Goal: Task Accomplishment & Management: Use online tool/utility

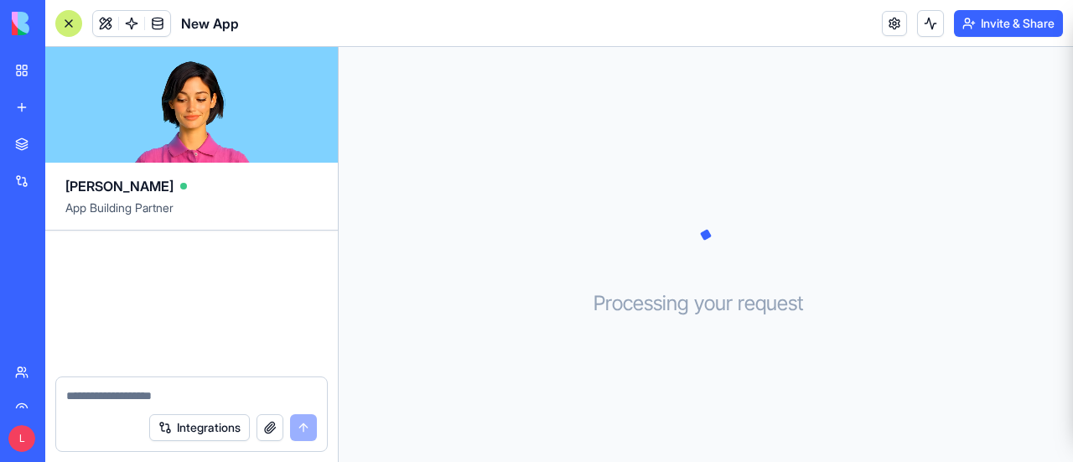
drag, startPoint x: 0, startPoint y: 0, endPoint x: 62, endPoint y: 16, distance: 64.0
click at [62, 16] on div at bounding box center [68, 23] width 27 height 27
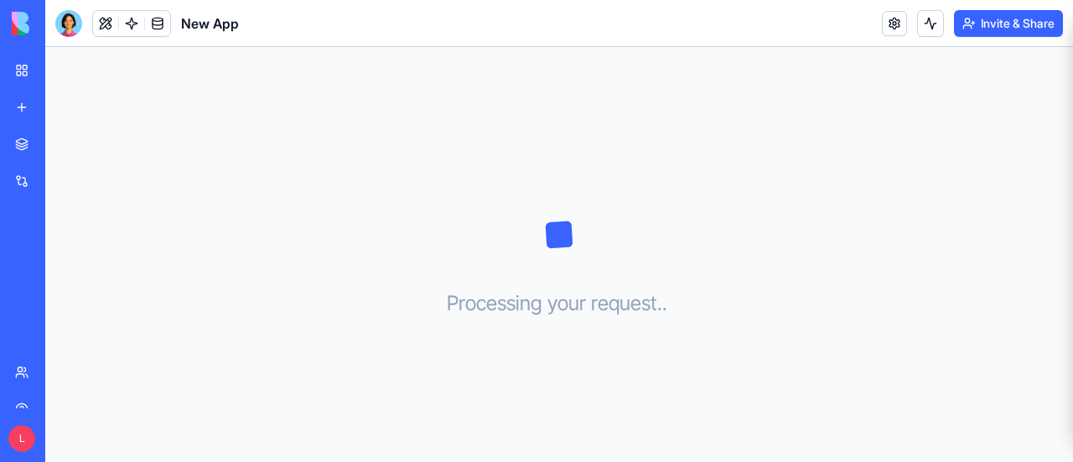
click at [65, 24] on div at bounding box center [68, 23] width 27 height 27
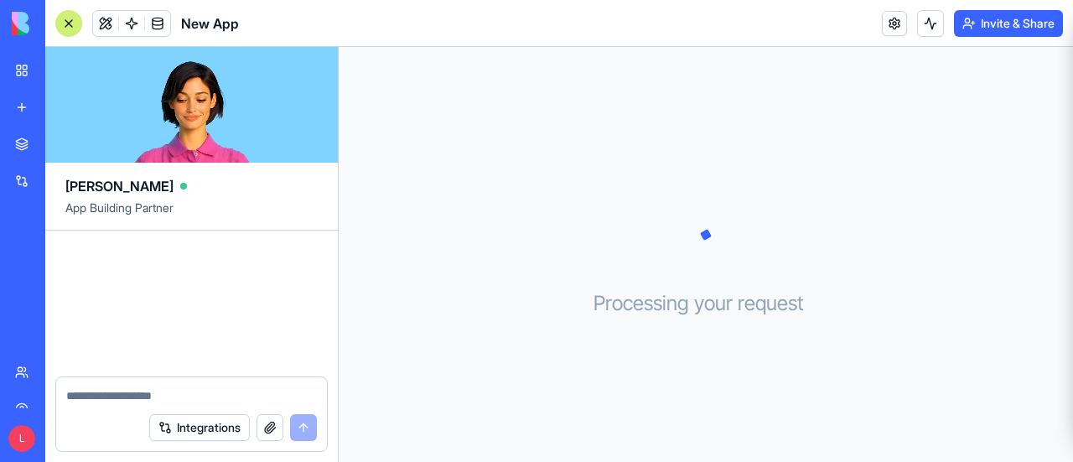
click at [71, 26] on div at bounding box center [68, 23] width 27 height 27
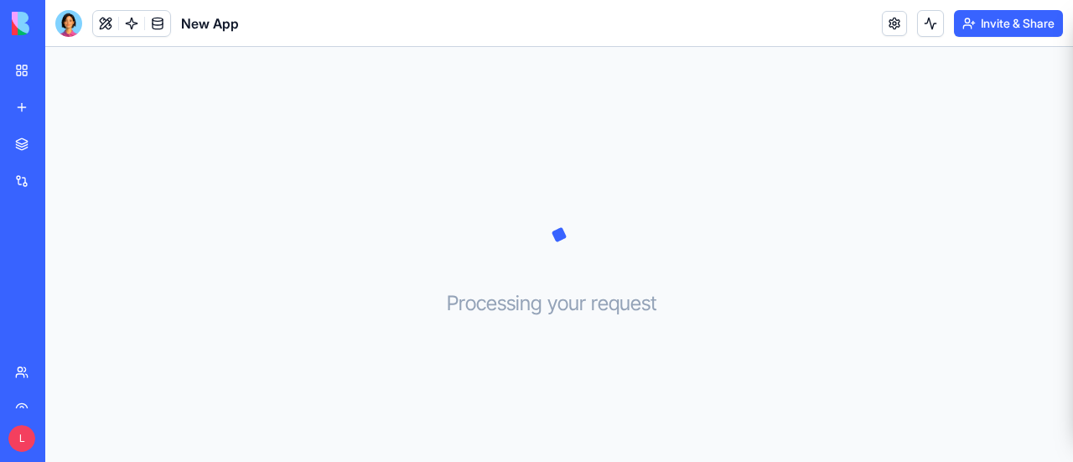
click at [873, 28] on header "New App Invite & Share" at bounding box center [559, 23] width 1028 height 47
click at [885, 34] on link at bounding box center [894, 23] width 25 height 25
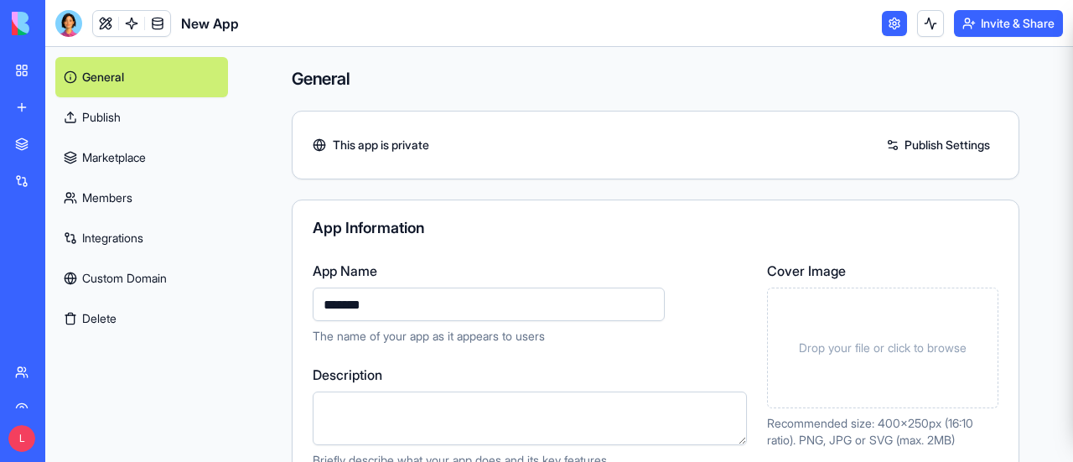
click at [23, 72] on link "My Workspace" at bounding box center [38, 71] width 67 height 34
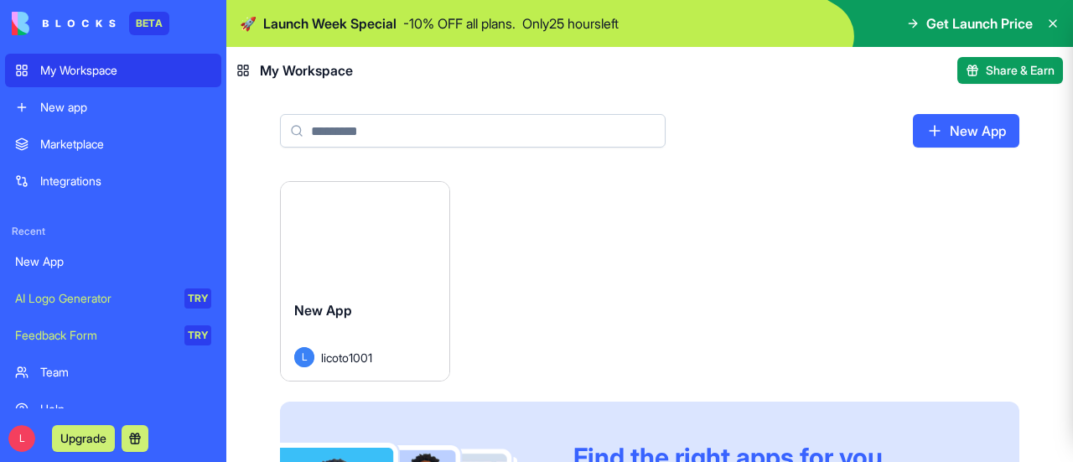
click at [86, 33] on img at bounding box center [64, 23] width 104 height 23
click at [342, 239] on button "Launch" at bounding box center [365, 235] width 126 height 34
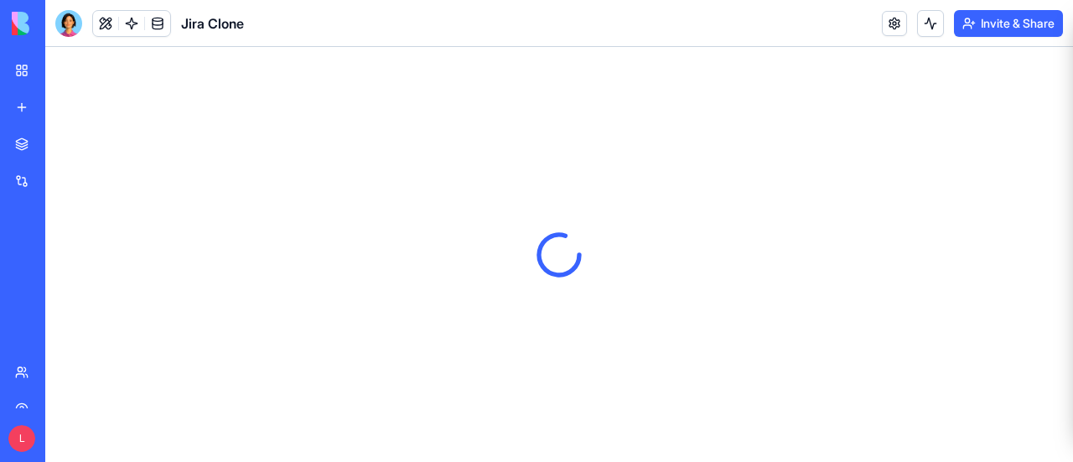
click at [220, 22] on span "Jira Clone" at bounding box center [212, 23] width 63 height 20
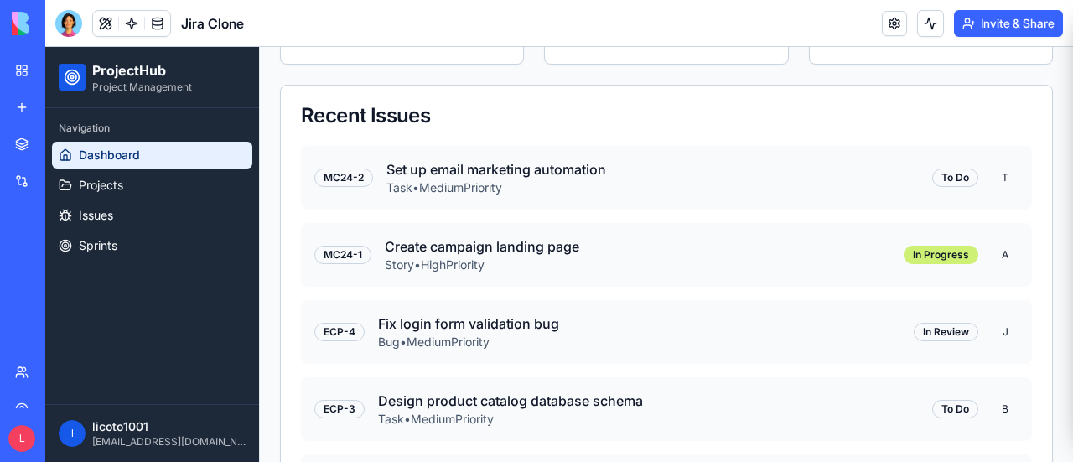
scroll to position [987, 0]
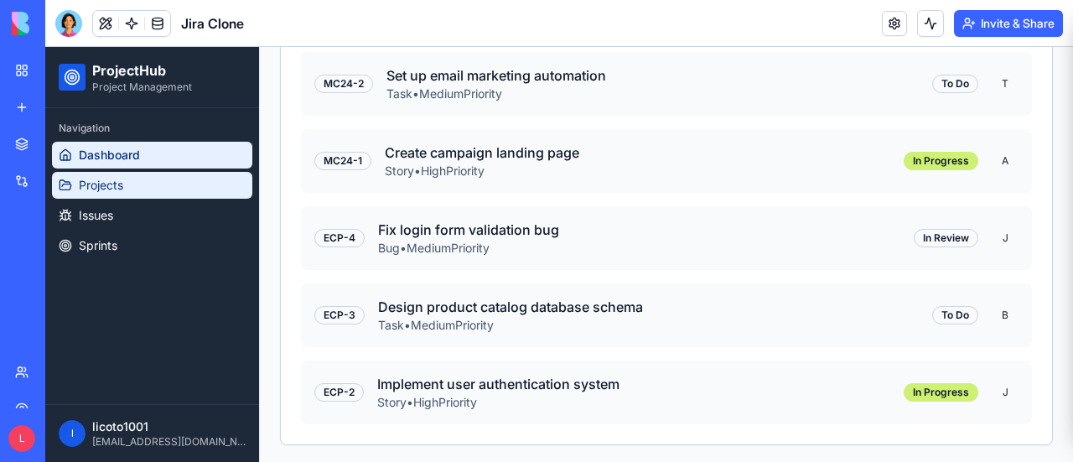
click at [137, 187] on link "Projects" at bounding box center [152, 185] width 200 height 27
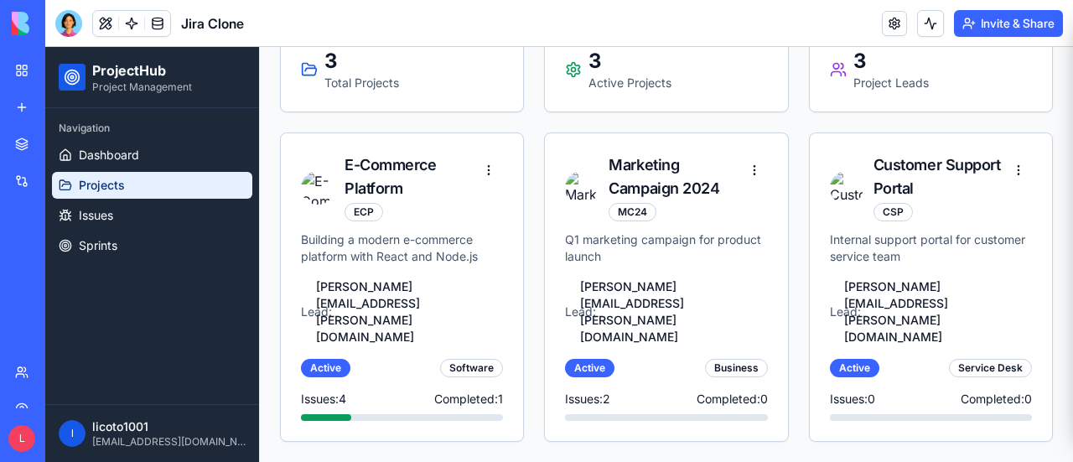
scroll to position [168, 0]
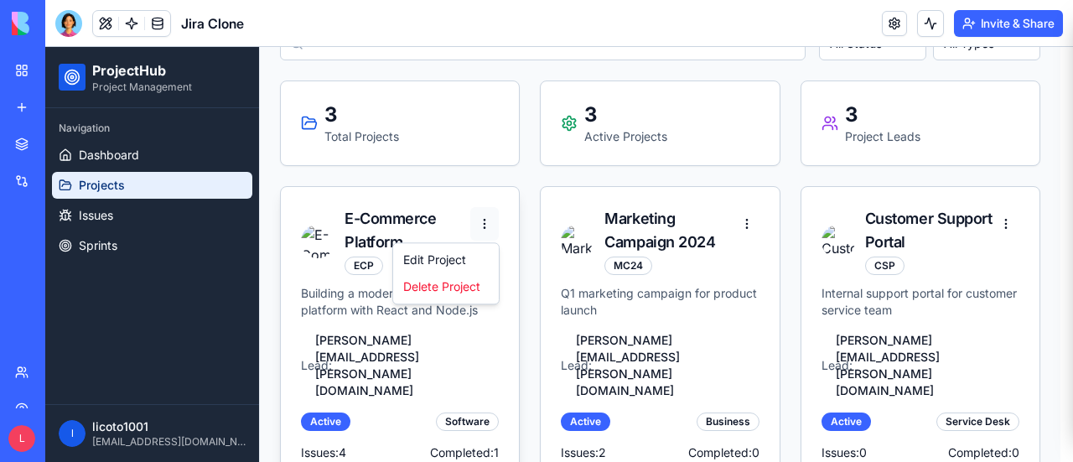
click at [486, 224] on html "ProjectHub Project Management Navigation Dashboard Projects Issues Sprints l li…" at bounding box center [559, 196] width 1028 height 637
click at [465, 256] on div "Edit Project" at bounding box center [445, 259] width 99 height 27
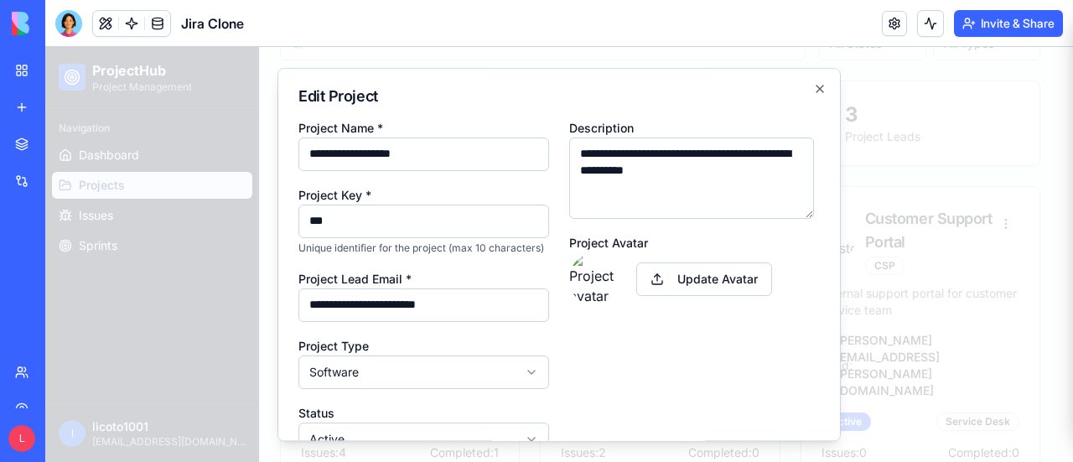
click at [796, 91] on h2 "Edit Project" at bounding box center [558, 96] width 521 height 15
click at [813, 88] on icon "button" at bounding box center [819, 88] width 13 height 13
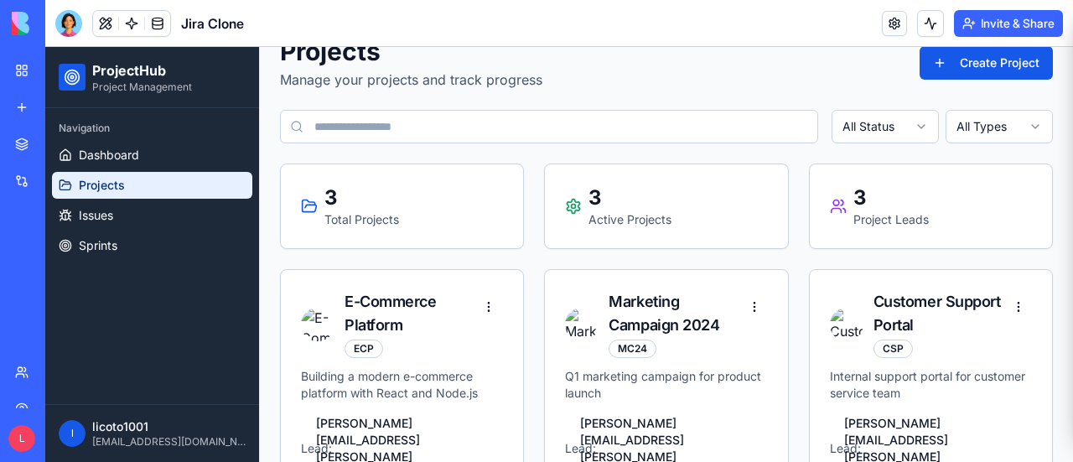
scroll to position [0, 0]
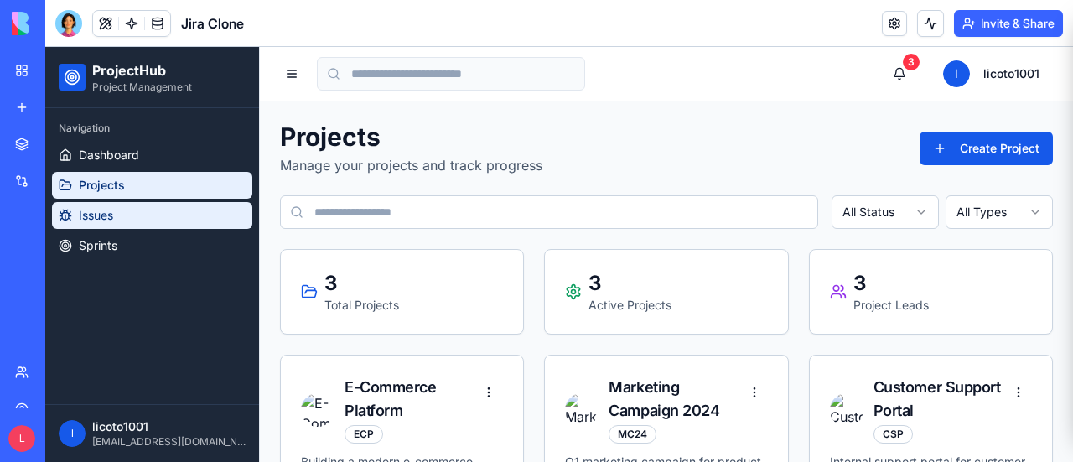
click at [182, 215] on link "Issues" at bounding box center [152, 215] width 200 height 27
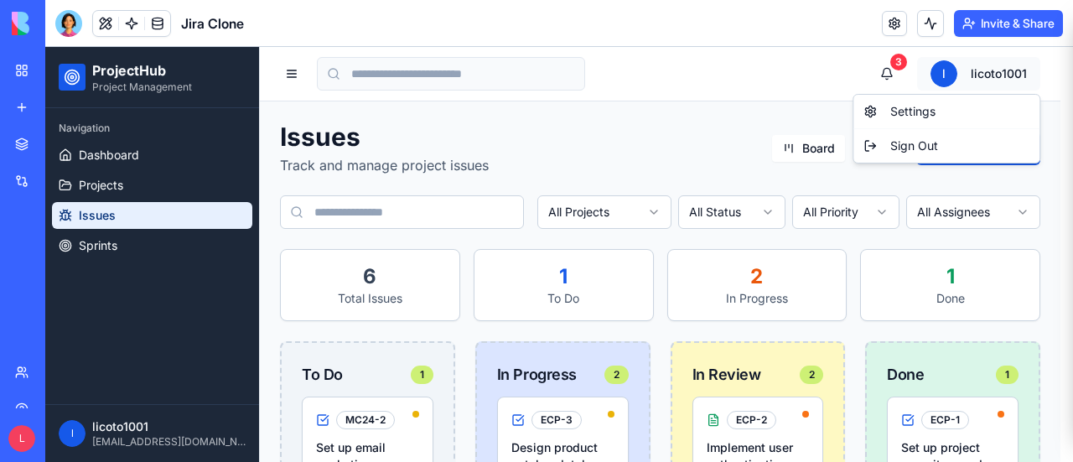
click at [977, 75] on html "ProjectHub Project Management Navigation Dashboard Projects Issues Sprints l li…" at bounding box center [559, 368] width 1028 height 643
click at [920, 106] on div "Settings" at bounding box center [946, 111] width 179 height 27
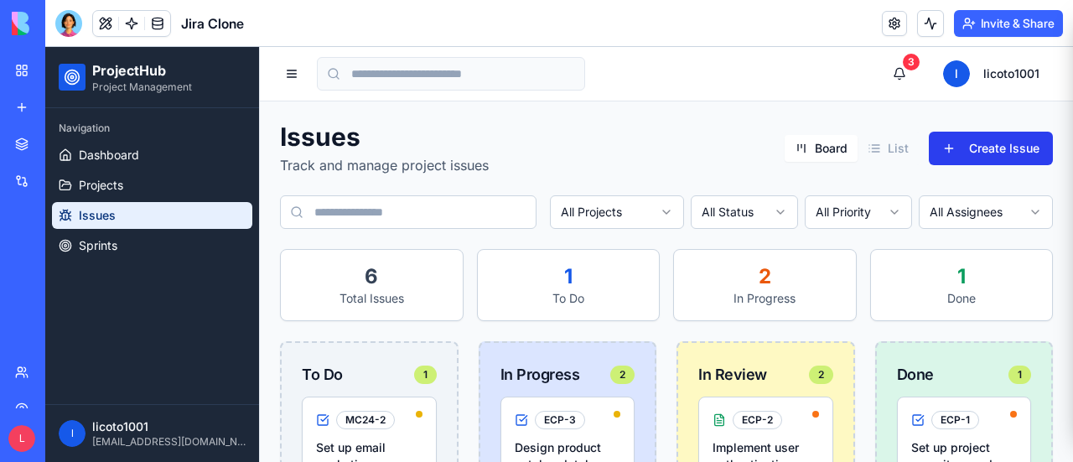
click at [954, 147] on button "Create Issue" at bounding box center [991, 149] width 124 height 34
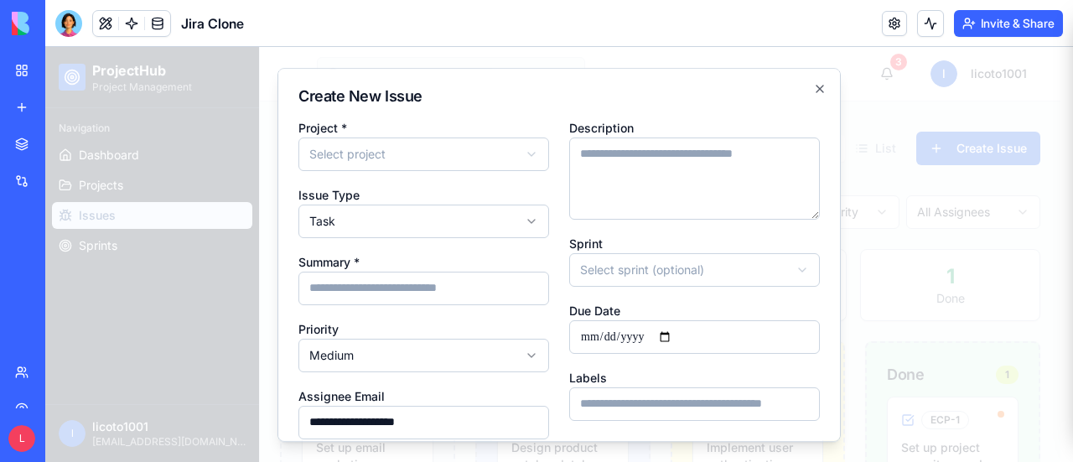
click at [815, 88] on div "**********" at bounding box center [558, 255] width 563 height 374
click at [130, 254] on div at bounding box center [559, 254] width 1028 height 415
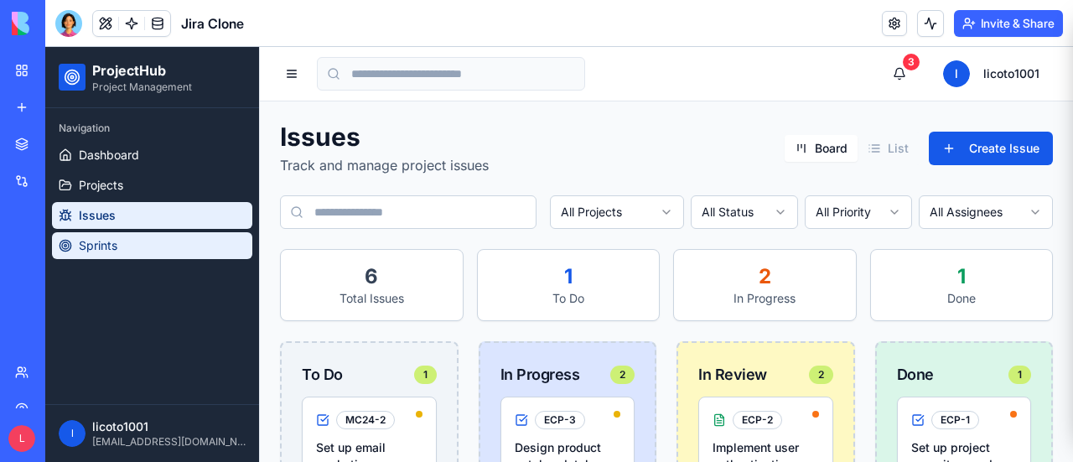
click at [125, 244] on link "Sprints" at bounding box center [152, 245] width 200 height 27
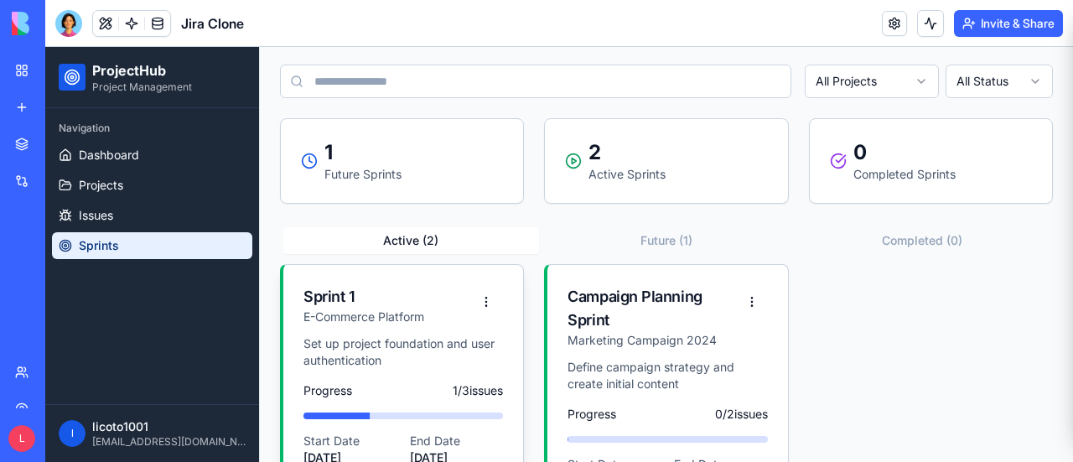
scroll to position [229, 0]
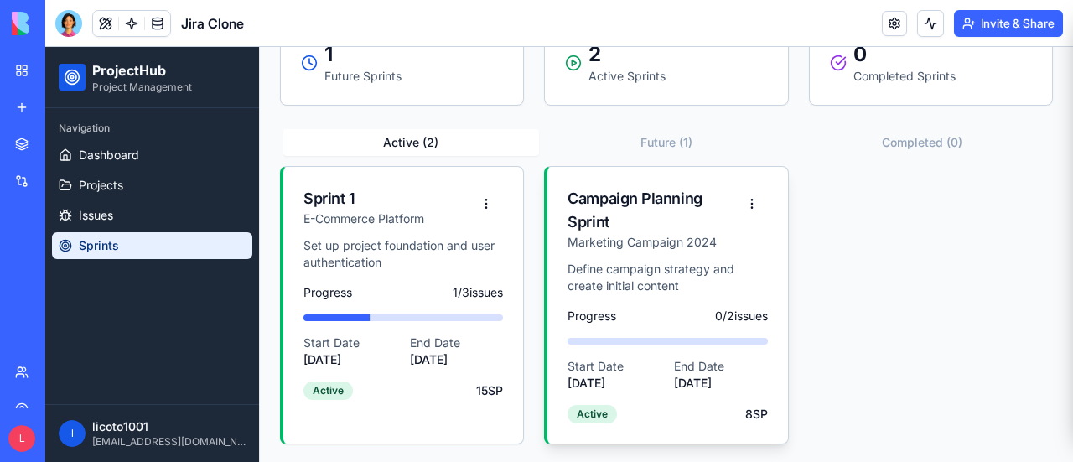
click at [712, 234] on p "Marketing Campaign 2024" at bounding box center [651, 242] width 168 height 17
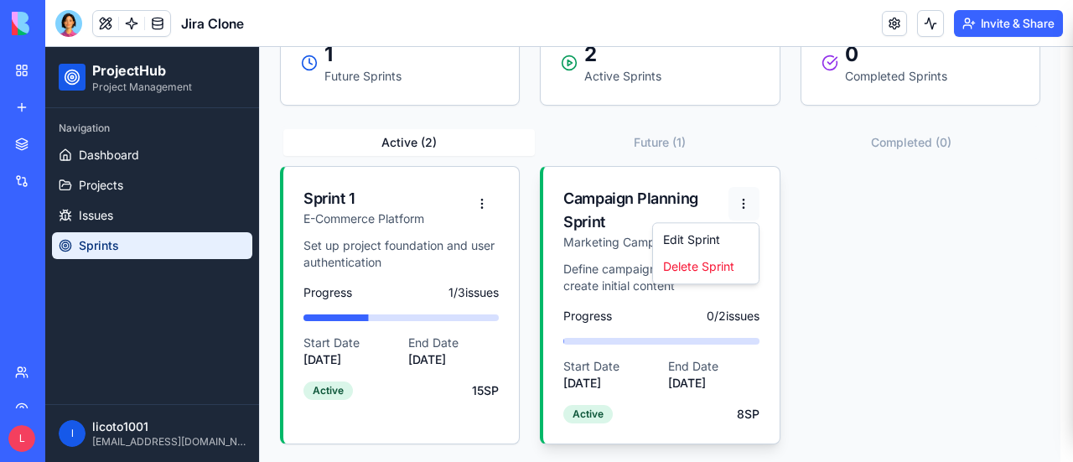
click at [750, 204] on html "ProjectHub Project Management Navigation Dashboard Projects Issues Sprints l li…" at bounding box center [559, 141] width 1028 height 646
click at [713, 237] on div "Edit Sprint" at bounding box center [705, 239] width 99 height 27
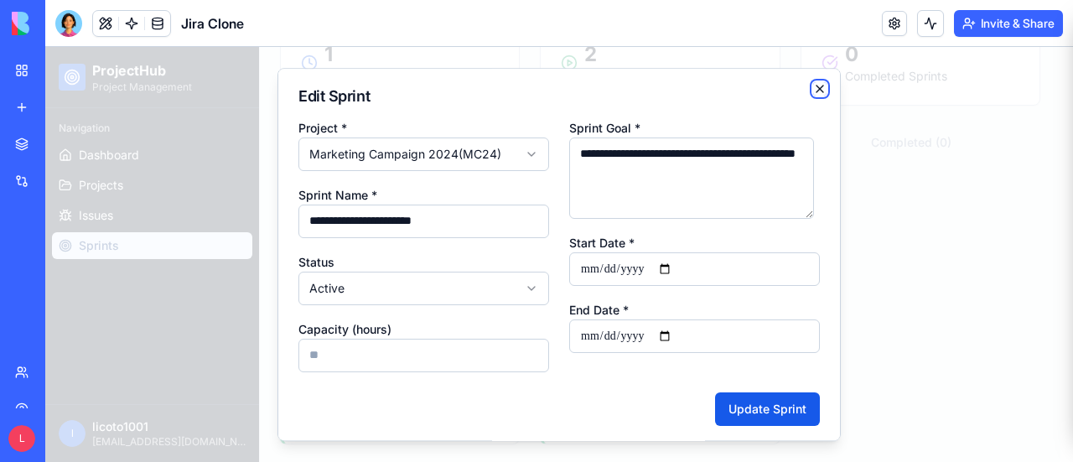
click at [813, 86] on icon "button" at bounding box center [819, 88] width 13 height 13
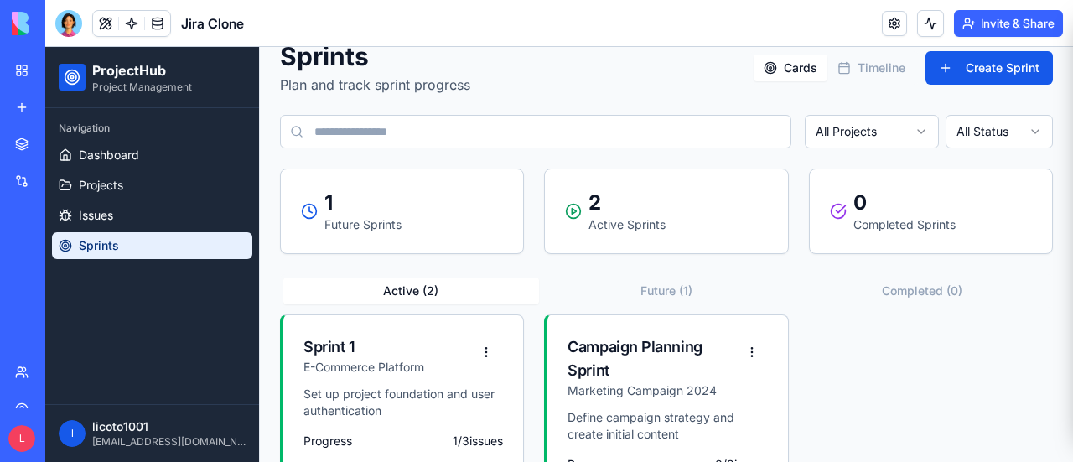
scroll to position [0, 0]
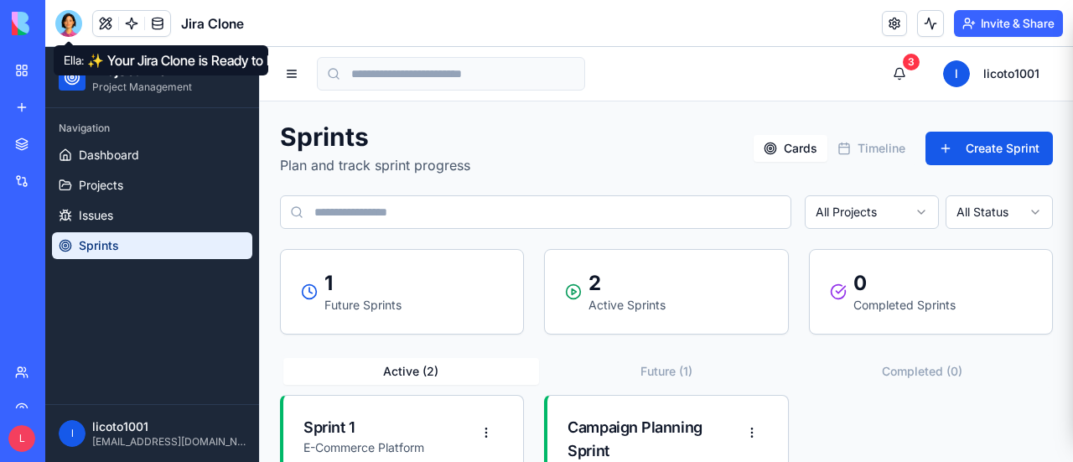
click at [69, 26] on div at bounding box center [68, 23] width 27 height 27
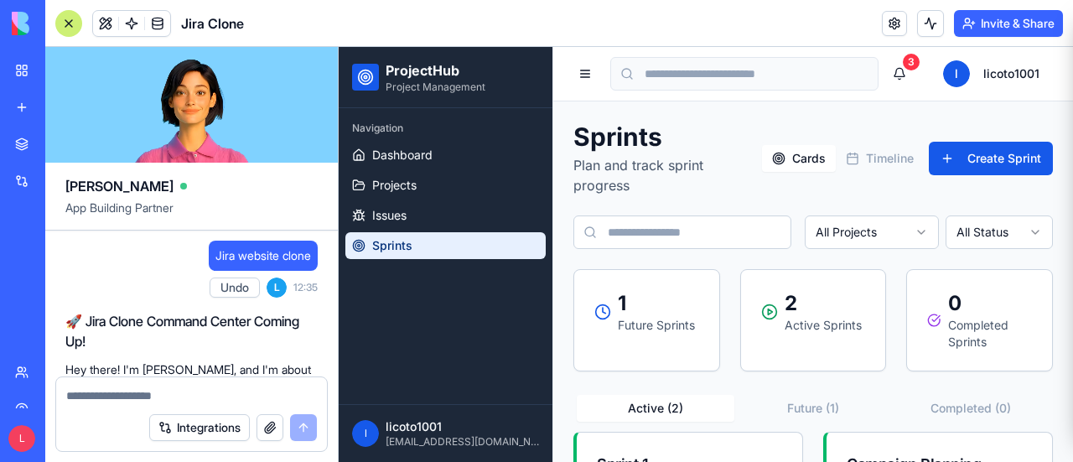
click at [28, 76] on link "My Workspace" at bounding box center [38, 71] width 67 height 34
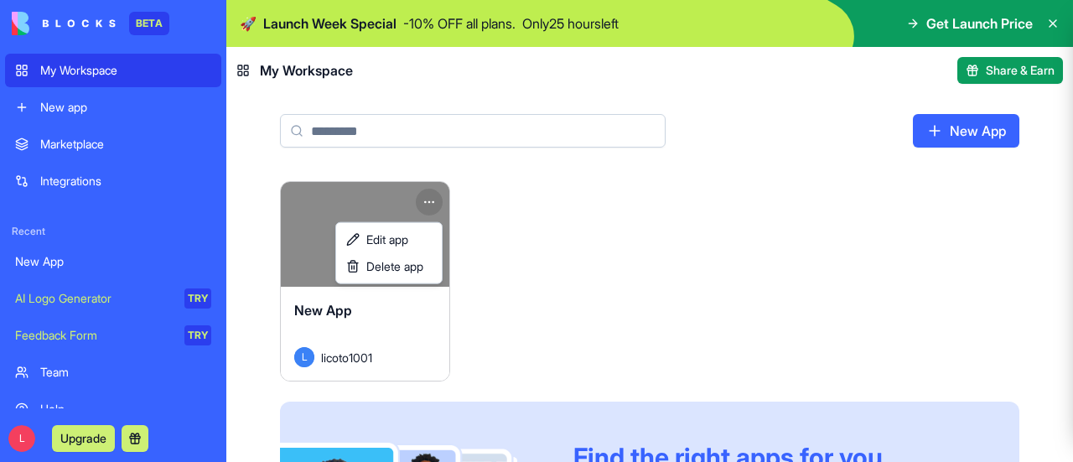
click at [425, 200] on html "BETA My Workspace New app Marketplace Integrations Recent New App AI Logo Gener…" at bounding box center [536, 231] width 1073 height 462
click at [386, 236] on span "Edit app" at bounding box center [387, 239] width 42 height 17
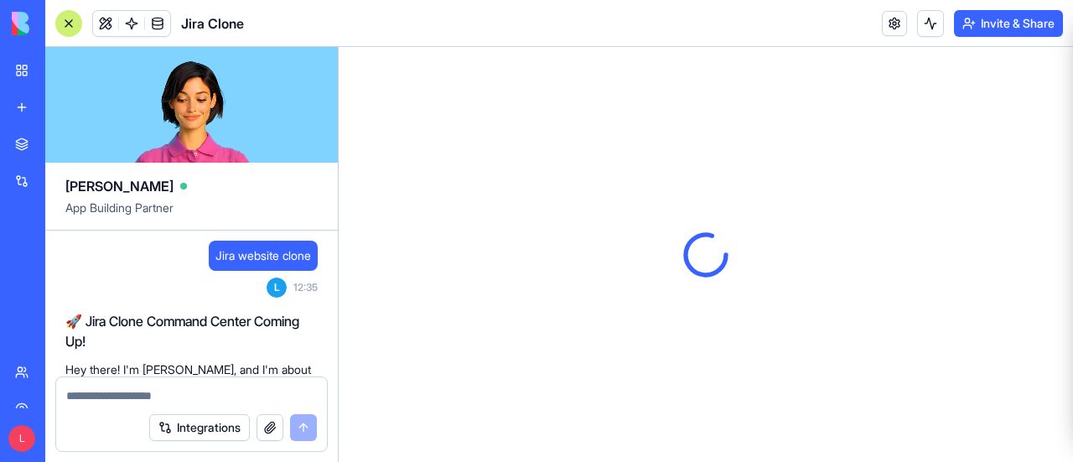
scroll to position [774, 0]
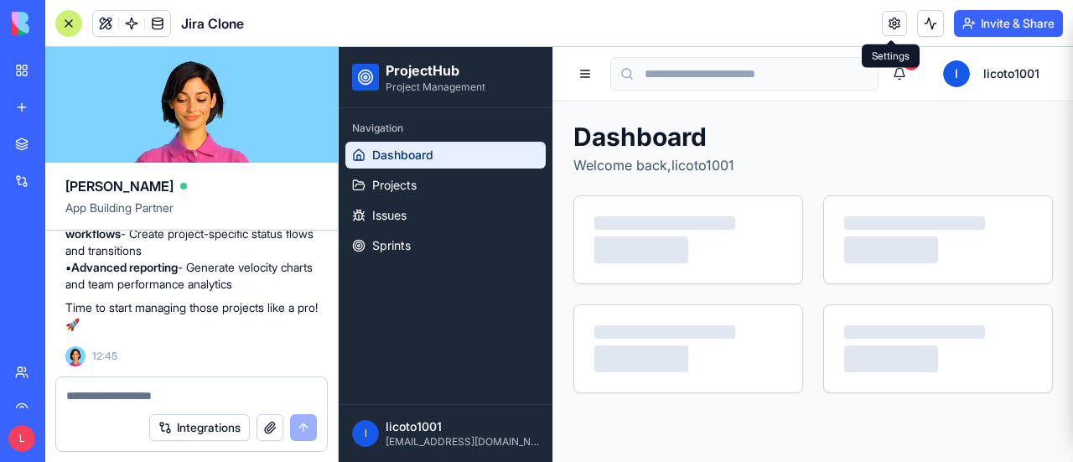
click at [899, 26] on link at bounding box center [894, 23] width 25 height 25
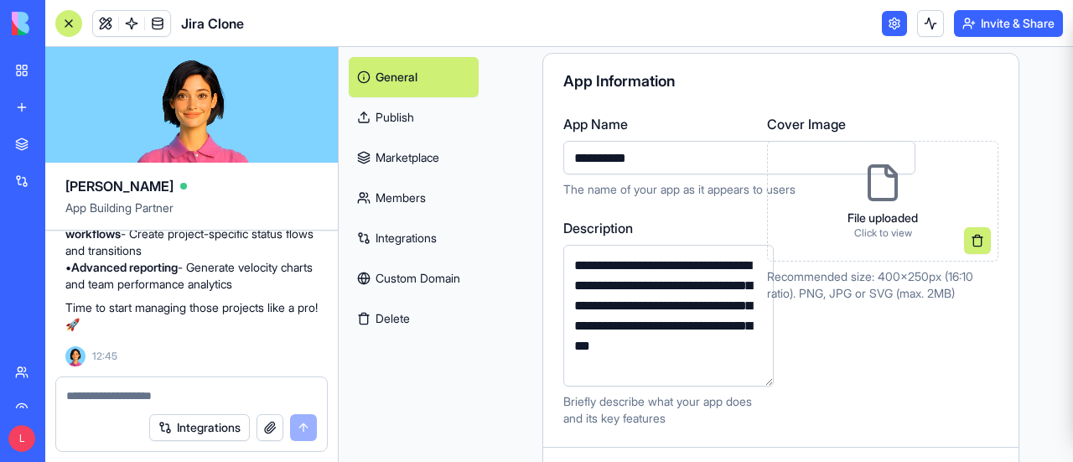
scroll to position [168, 0]
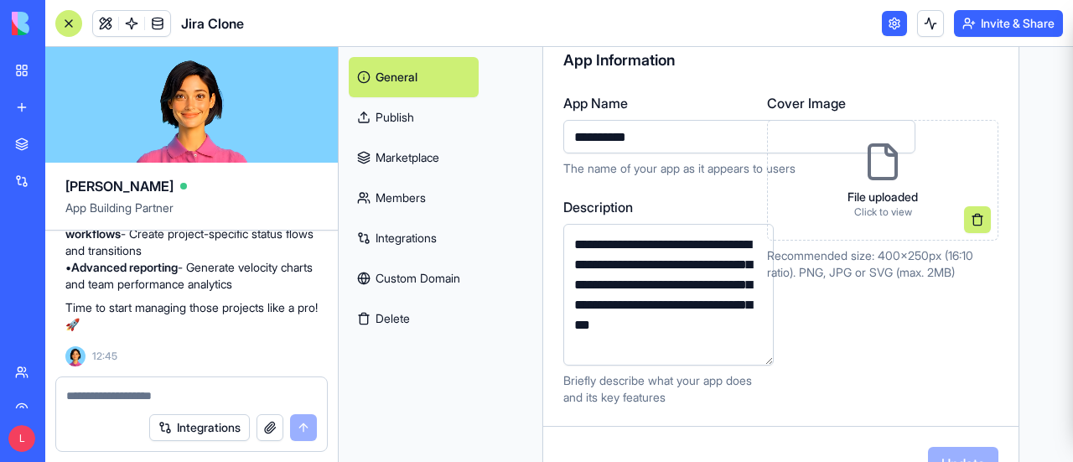
click at [75, 23] on div at bounding box center [68, 23] width 27 height 27
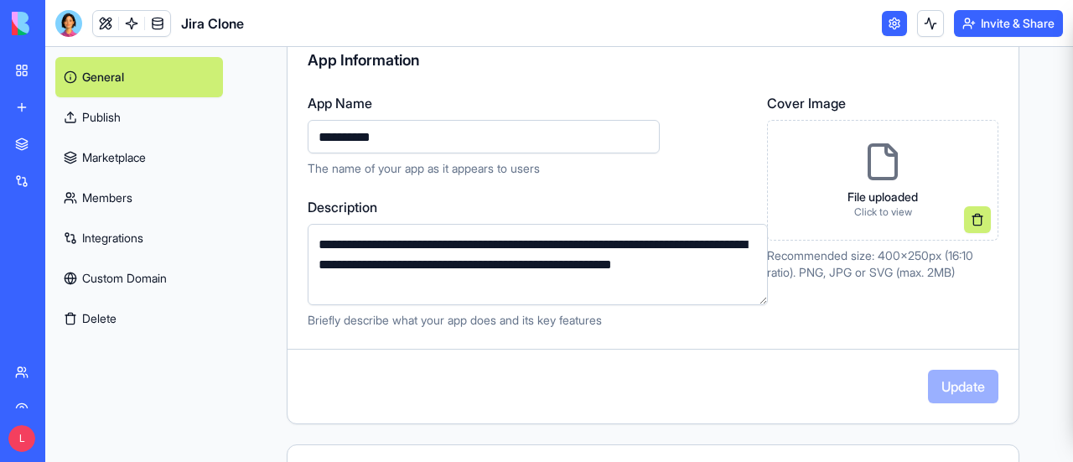
click at [163, 123] on link "Publish" at bounding box center [139, 117] width 168 height 40
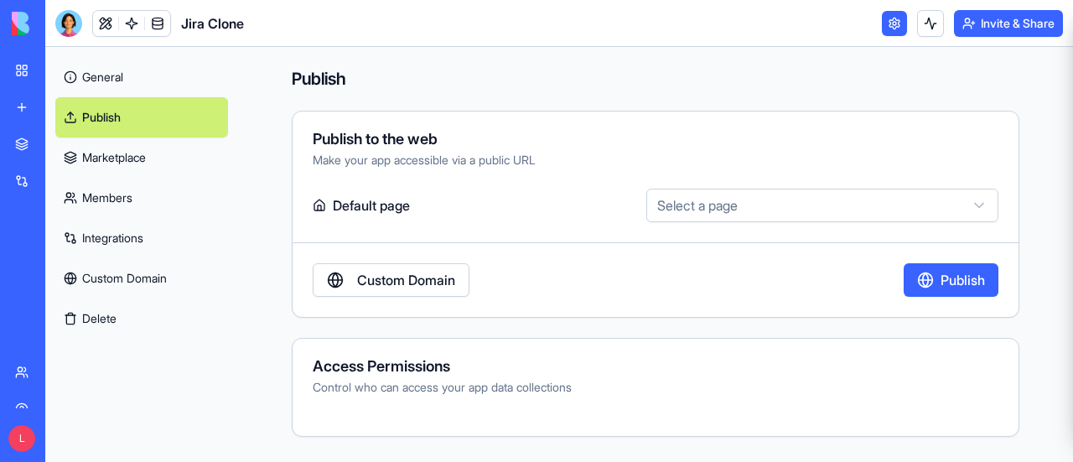
click at [754, 209] on html "BETA My Workspace New app Marketplace Integrations Recent Jira Clone New App AI…" at bounding box center [536, 231] width 1073 height 462
click at [501, 152] on div "Make your app accessible via a public URL" at bounding box center [656, 160] width 686 height 17
click at [531, 157] on div "Make your app accessible via a public URL" at bounding box center [656, 160] width 686 height 17
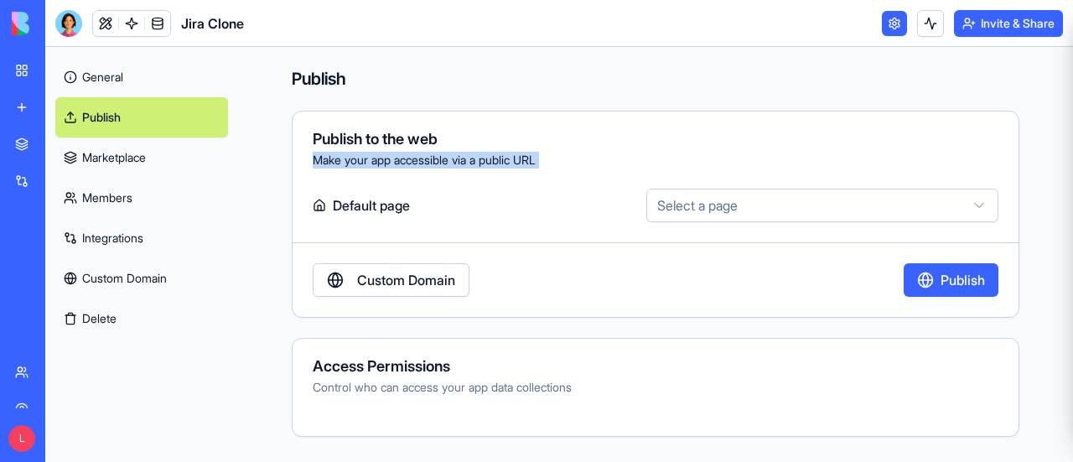
click at [531, 157] on div "Make your app accessible via a public URL" at bounding box center [656, 160] width 686 height 17
click at [167, 153] on link "Marketplace" at bounding box center [141, 157] width 173 height 40
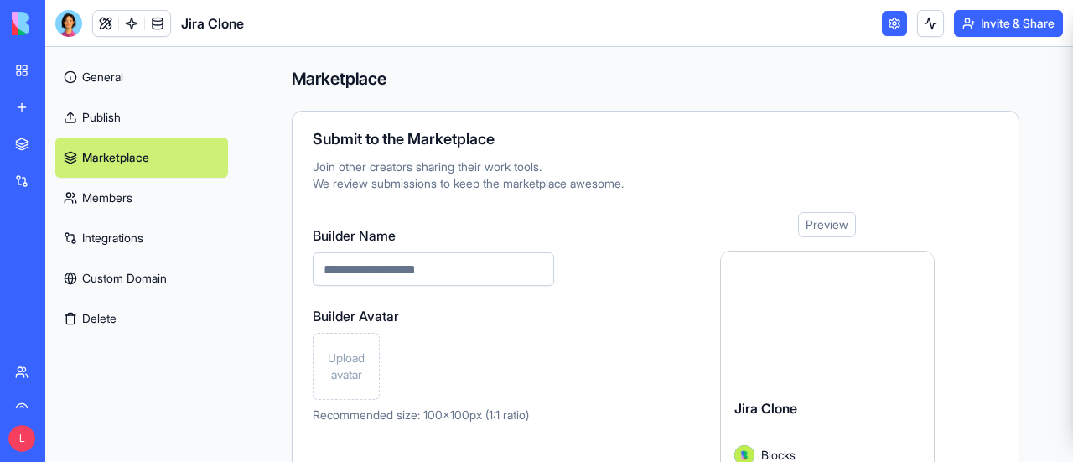
scroll to position [151, 0]
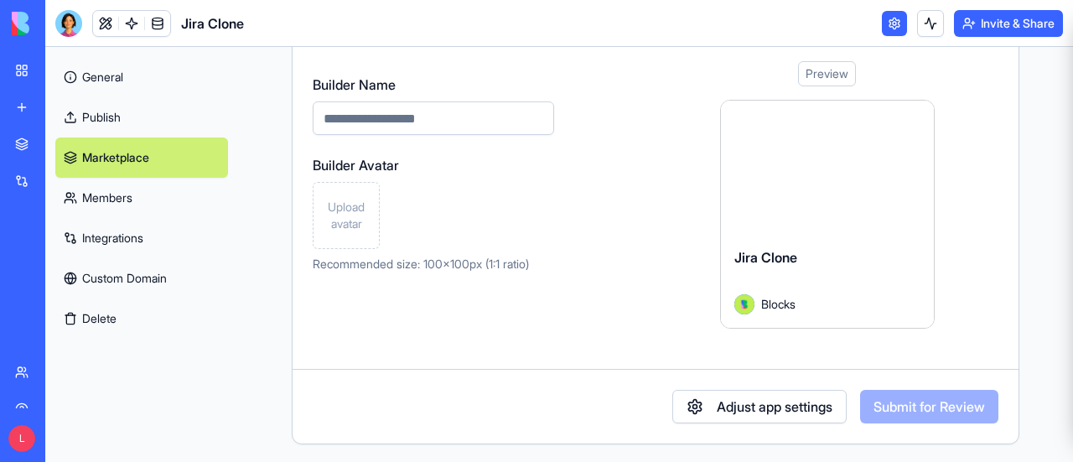
click at [131, 192] on link "Members" at bounding box center [141, 198] width 173 height 40
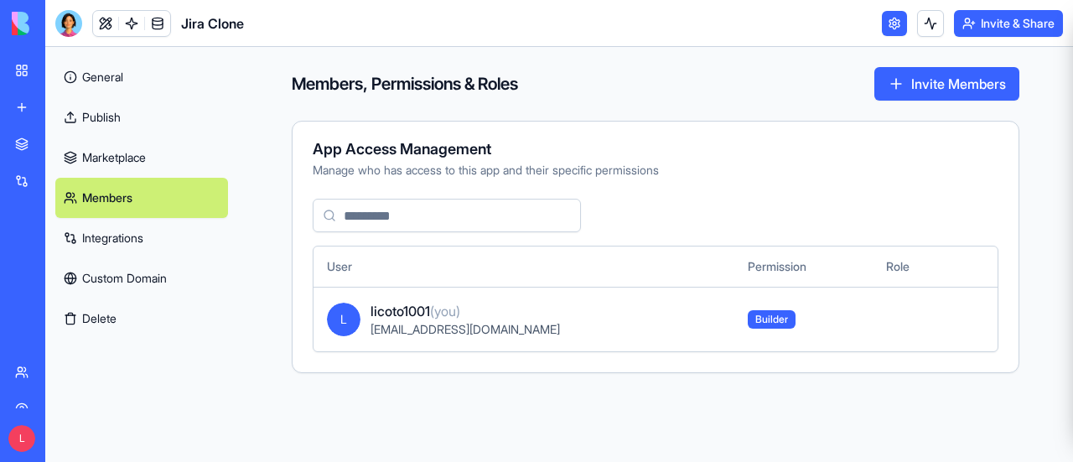
click at [148, 270] on link "Custom Domain" at bounding box center [141, 278] width 173 height 40
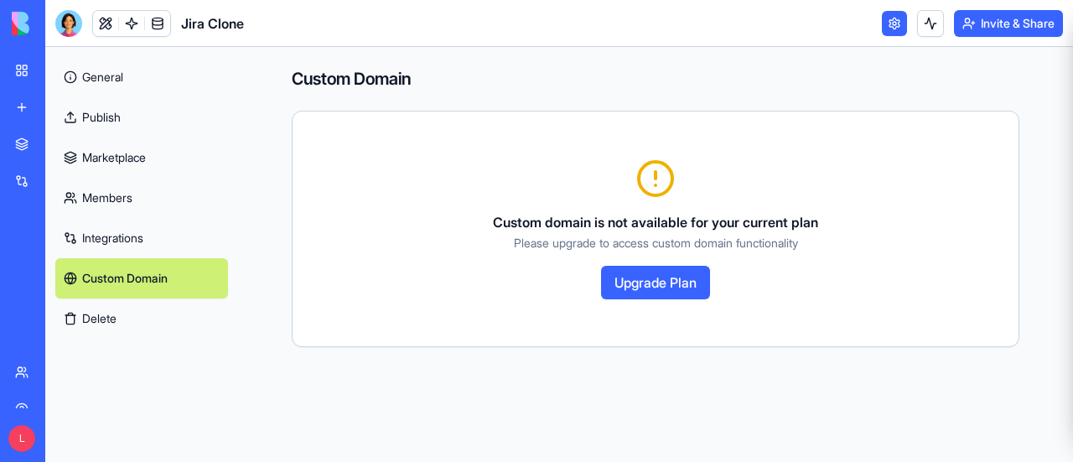
click at [132, 84] on link "General" at bounding box center [141, 77] width 173 height 40
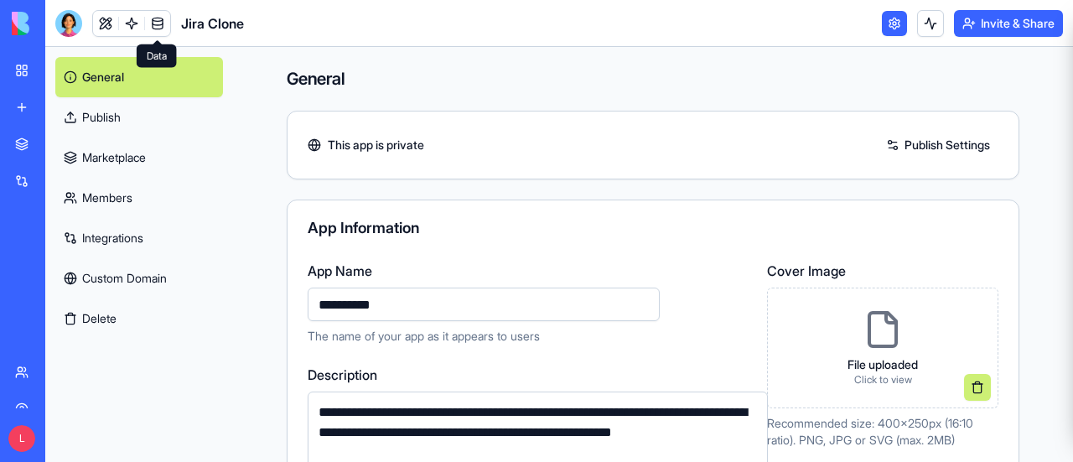
click at [150, 25] on link at bounding box center [157, 23] width 25 height 25
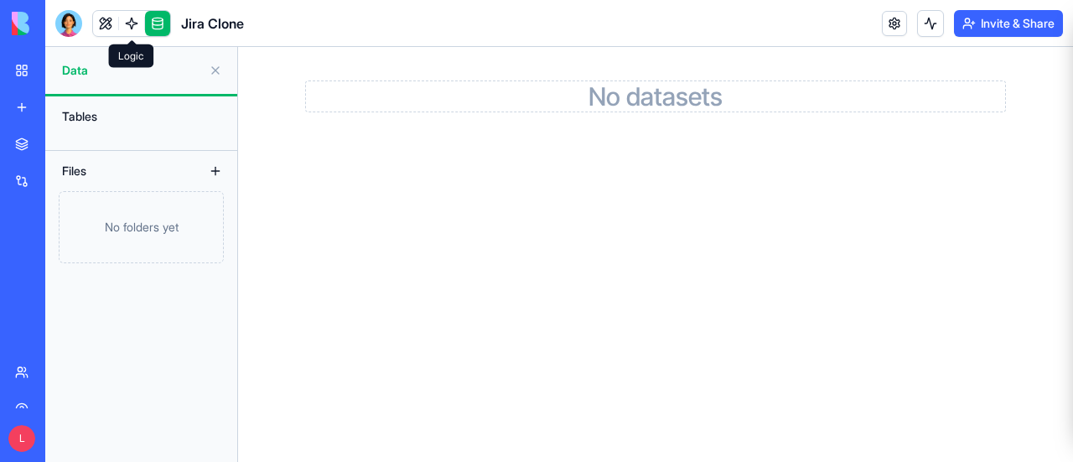
click at [132, 30] on link at bounding box center [131, 23] width 25 height 25
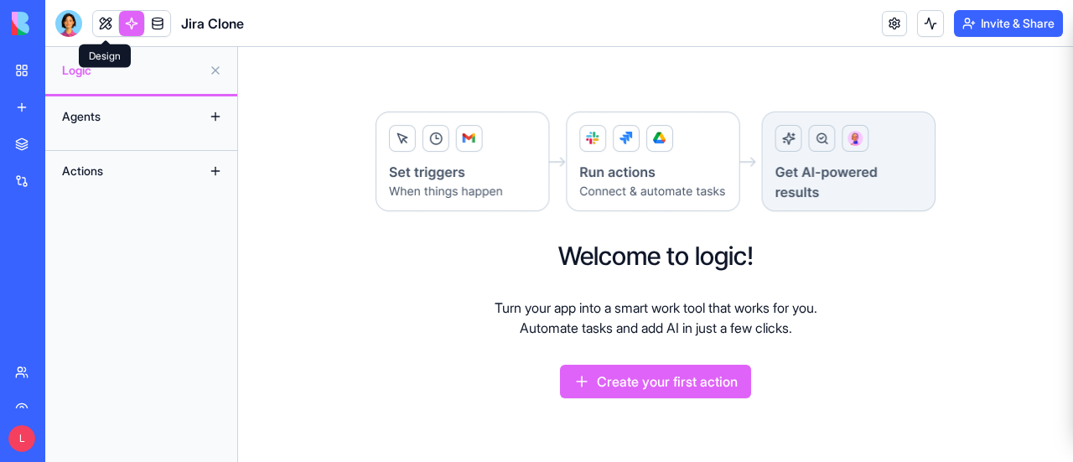
click at [106, 26] on link at bounding box center [105, 23] width 25 height 25
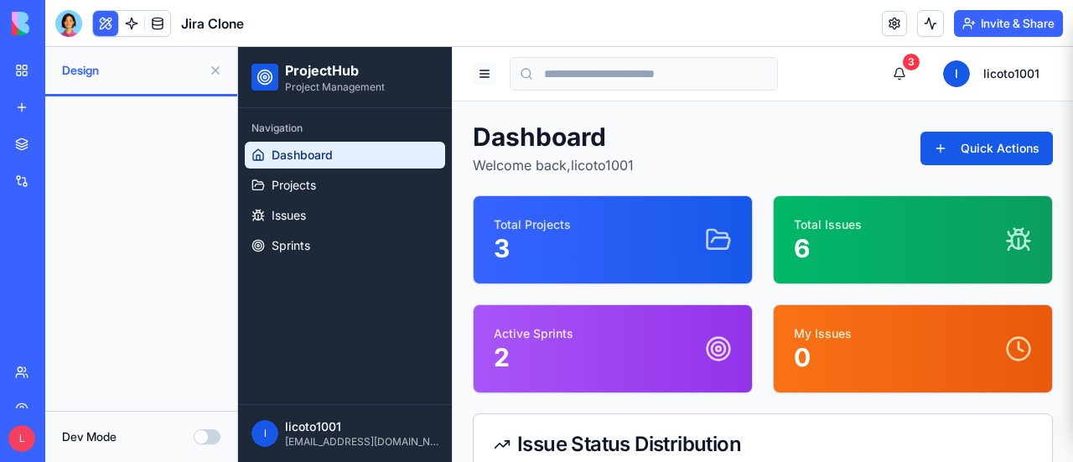
click at [489, 77] on button at bounding box center [484, 73] width 23 height 23
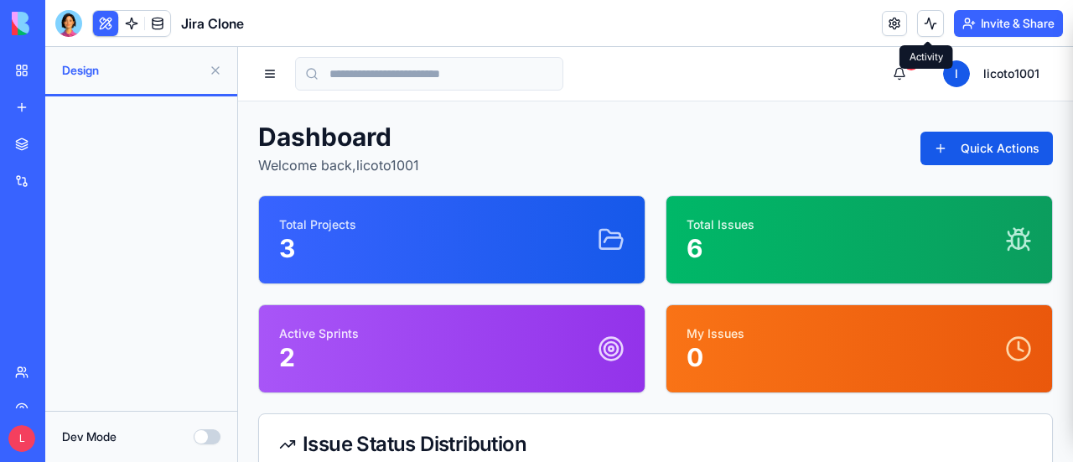
click at [929, 23] on button at bounding box center [930, 23] width 27 height 27
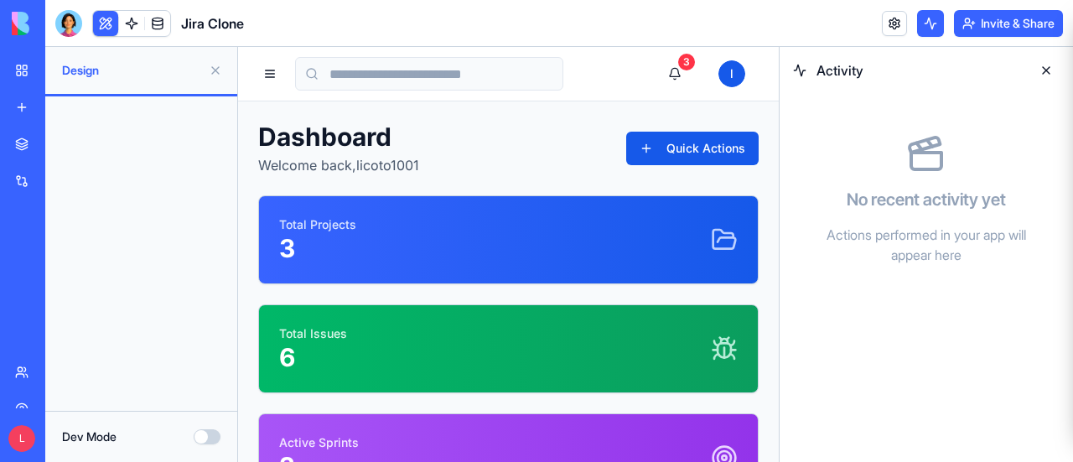
click at [1046, 66] on button at bounding box center [1046, 70] width 27 height 27
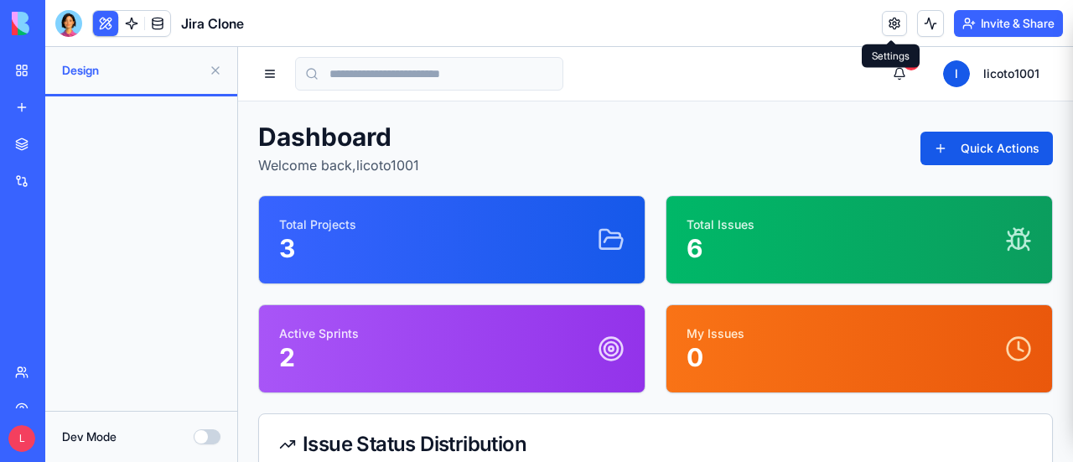
drag, startPoint x: 897, startPoint y: 26, endPoint x: 593, endPoint y: 26, distance: 304.2
click at [897, 26] on link at bounding box center [894, 23] width 25 height 25
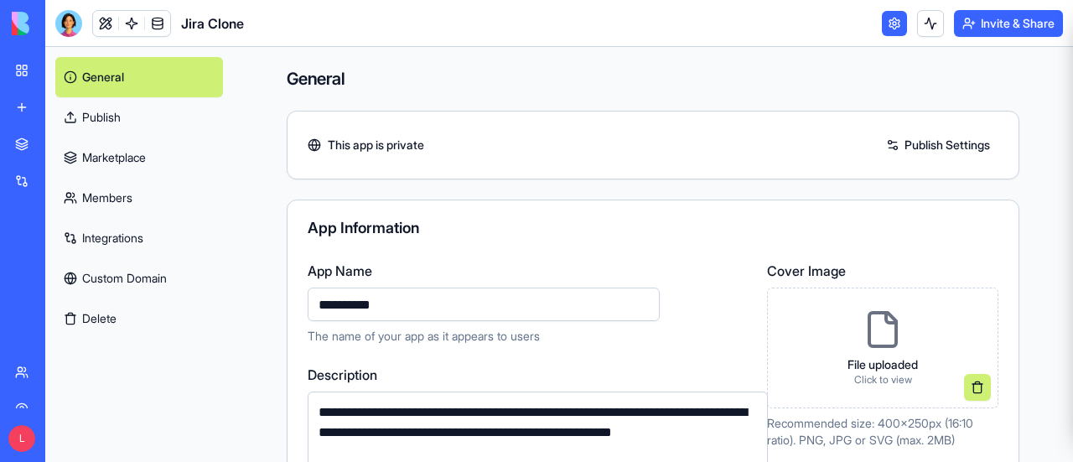
click at [149, 125] on link "Publish" at bounding box center [139, 117] width 168 height 40
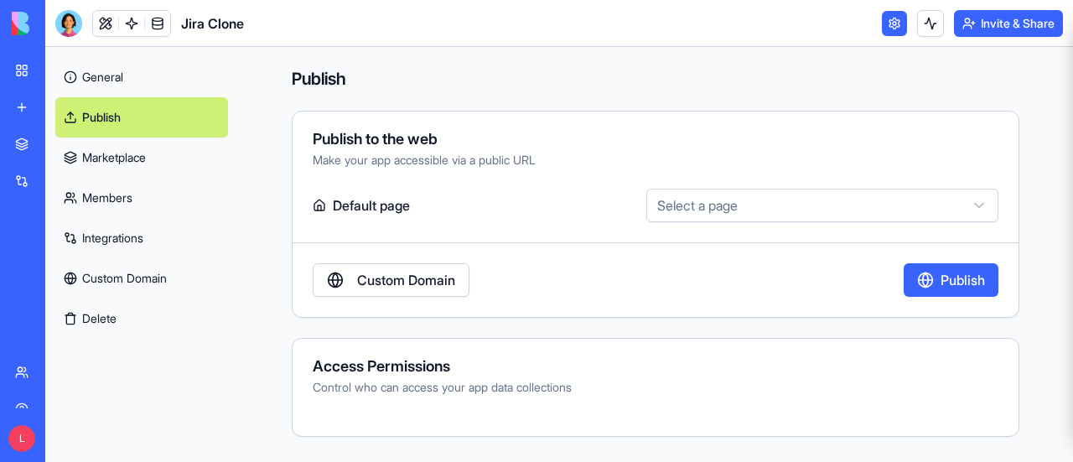
click at [132, 83] on link "General" at bounding box center [141, 77] width 173 height 40
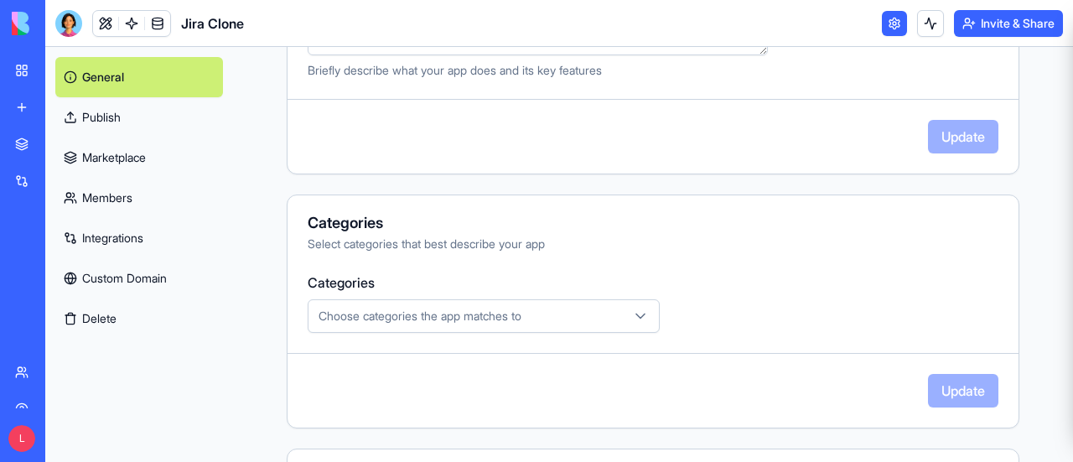
scroll to position [419, 0]
click at [570, 306] on div "Choose categories the app matches to" at bounding box center [484, 314] width 344 height 17
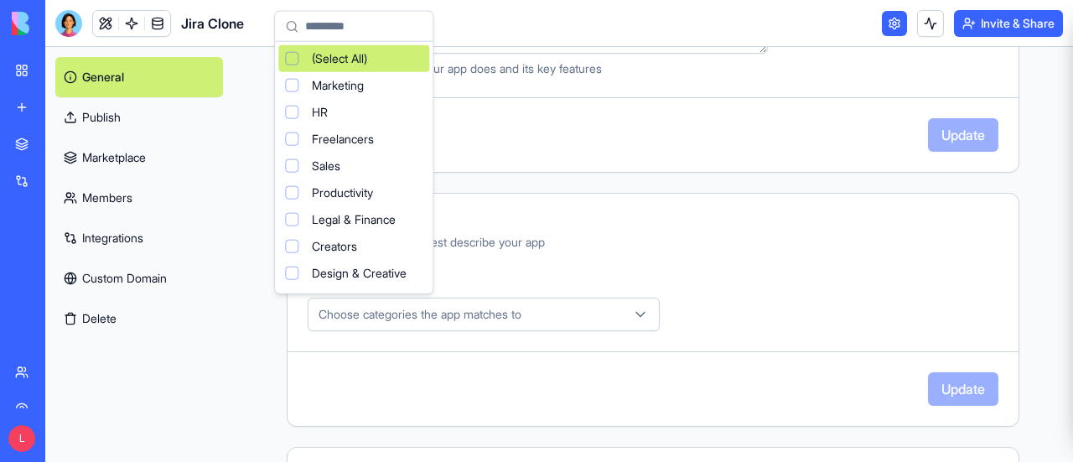
click at [647, 253] on html "**********" at bounding box center [536, 231] width 1073 height 462
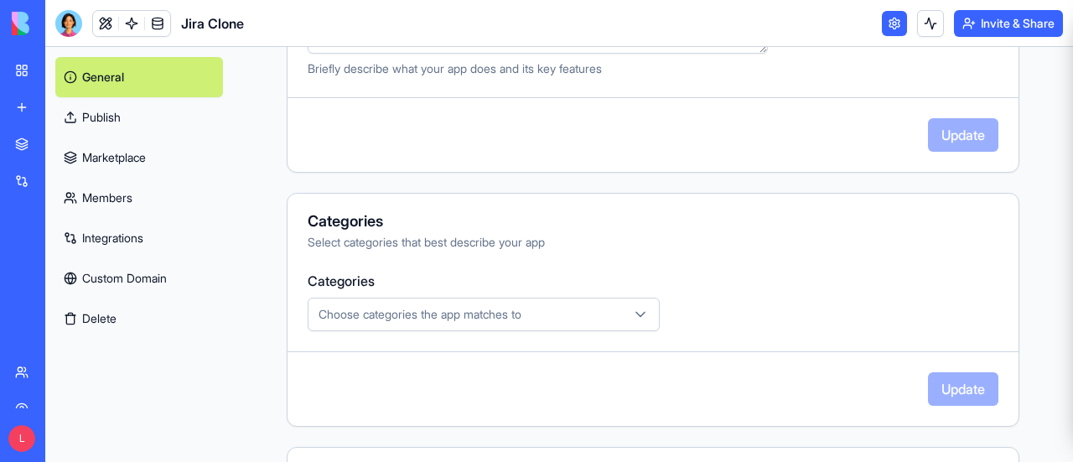
scroll to position [84, 0]
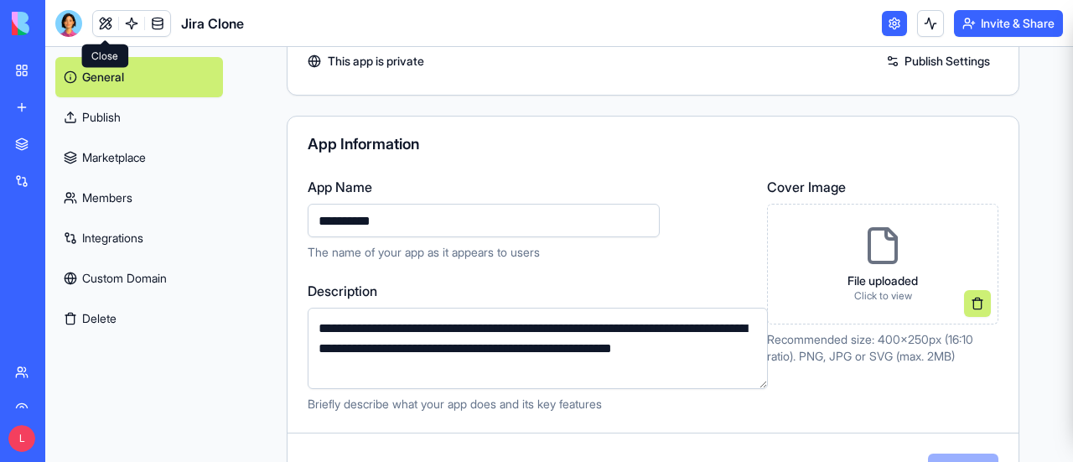
click at [101, 28] on link at bounding box center [105, 23] width 25 height 25
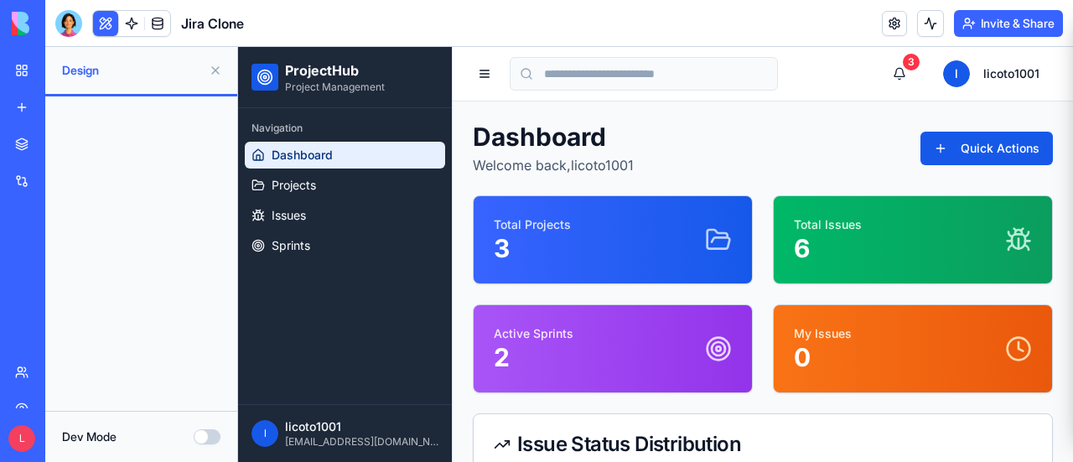
click at [216, 70] on button at bounding box center [215, 70] width 27 height 27
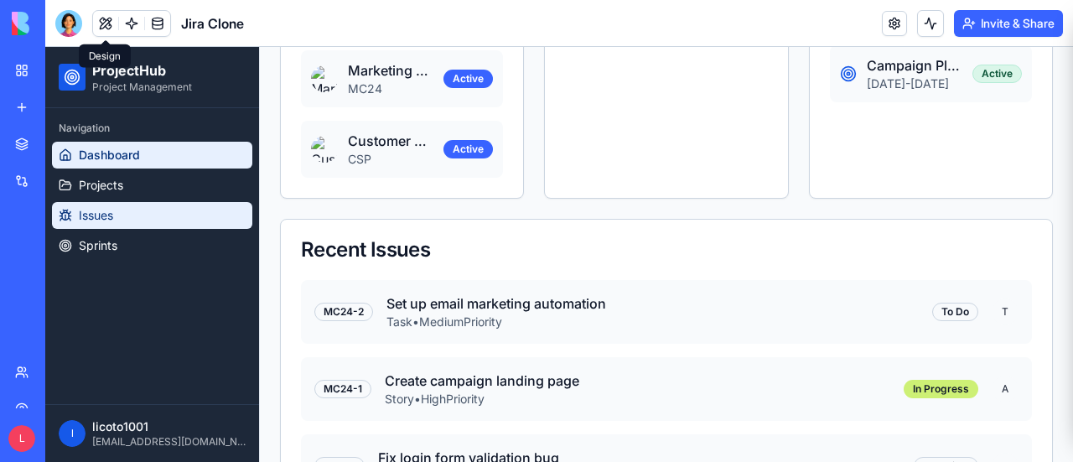
scroll to position [568, 0]
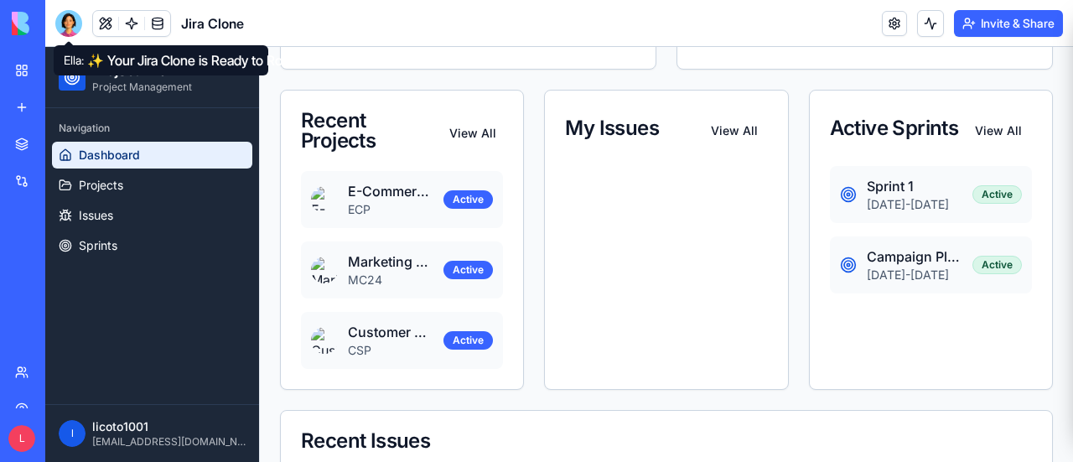
click at [77, 31] on div at bounding box center [68, 23] width 27 height 27
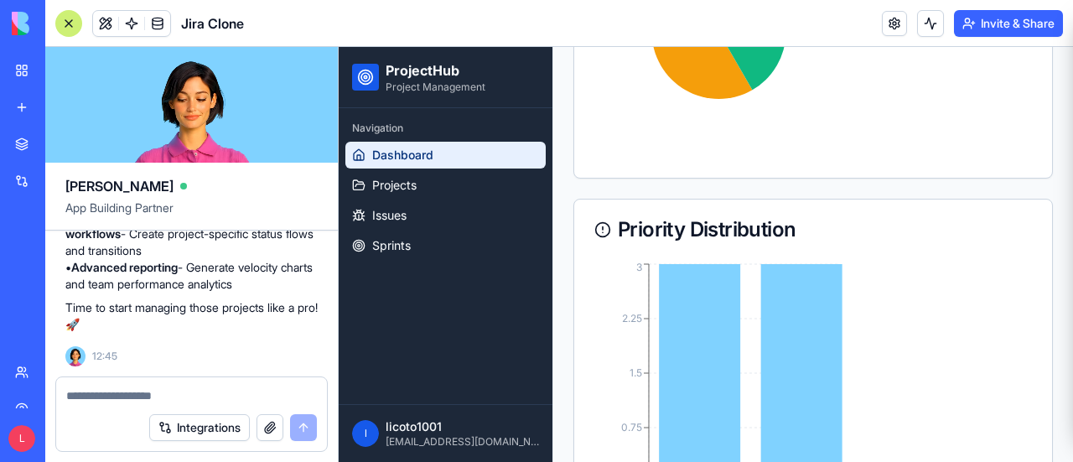
scroll to position [0, 0]
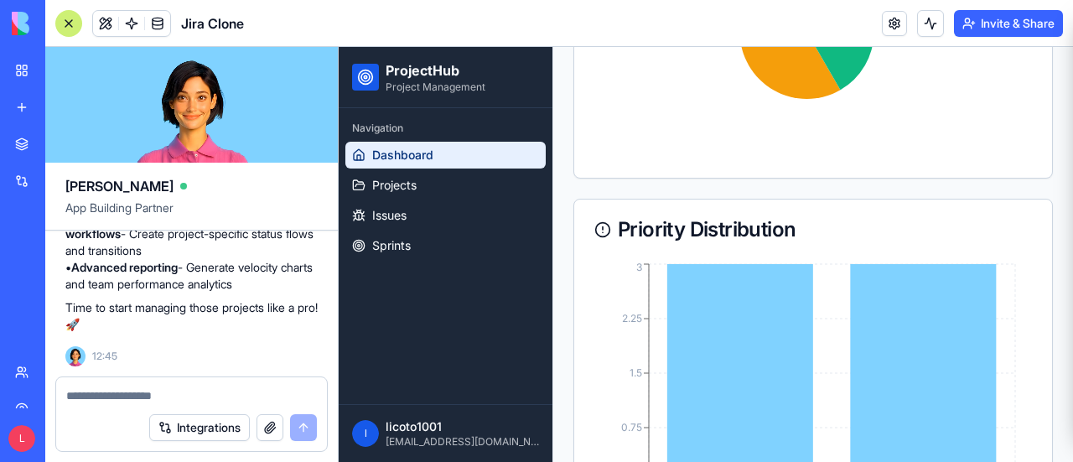
click at [28, 68] on link "My Workspace" at bounding box center [38, 71] width 67 height 34
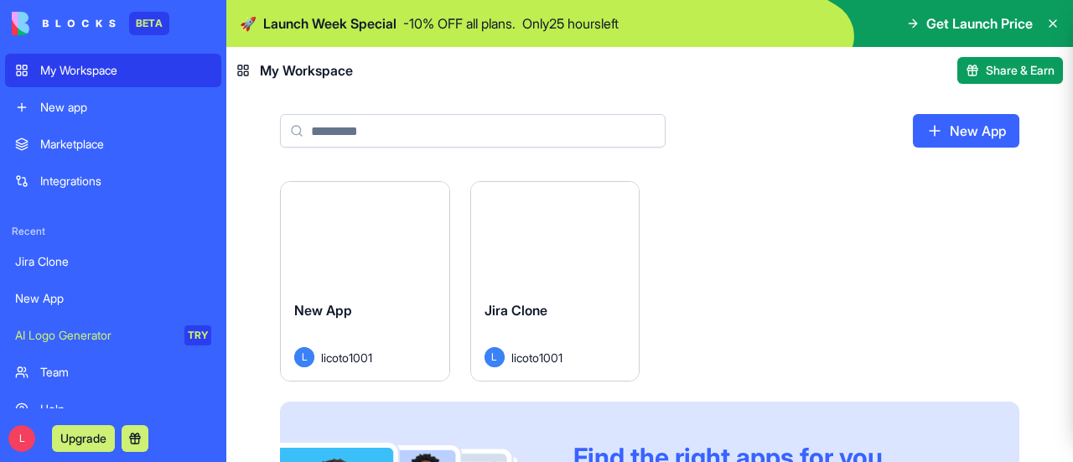
click at [428, 199] on html "BETA My Workspace New app Marketplace Integrations Recent Jira Clone New App AI…" at bounding box center [536, 231] width 1073 height 462
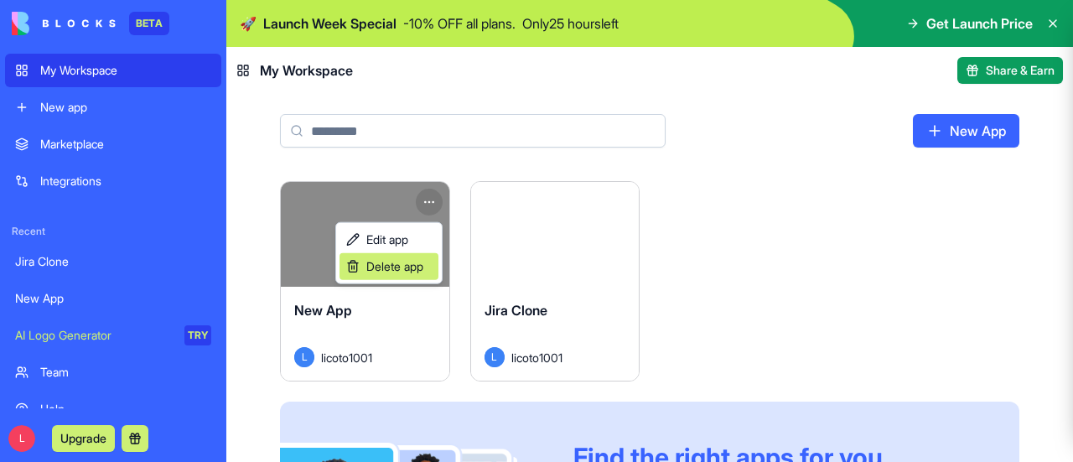
click at [412, 265] on span "Delete app" at bounding box center [394, 266] width 57 height 17
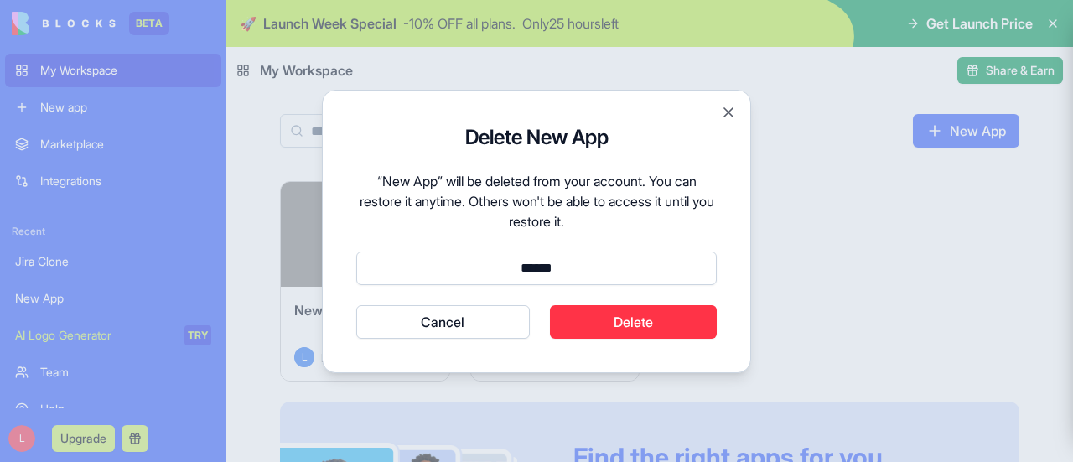
type input "******"
click at [356, 305] on button "Cancel" at bounding box center [442, 322] width 173 height 34
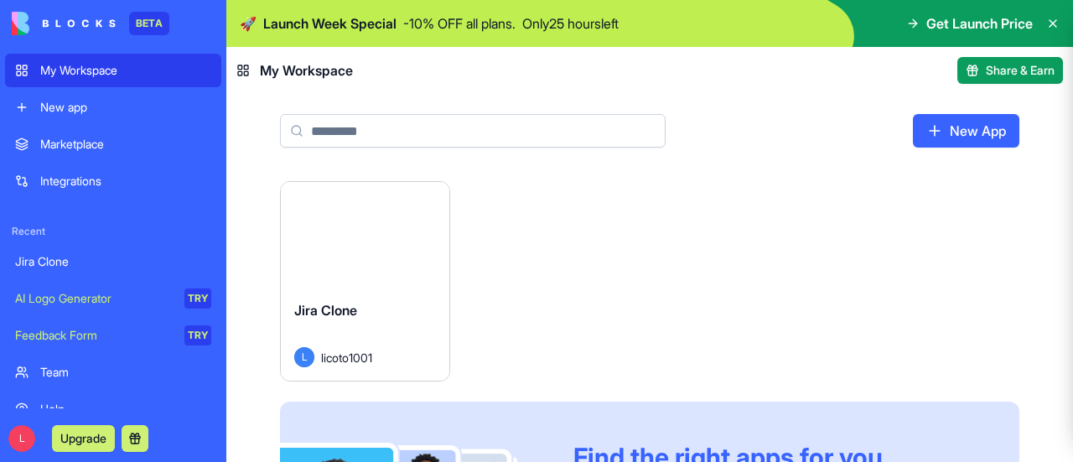
click at [974, 132] on link "New App" at bounding box center [966, 131] width 106 height 34
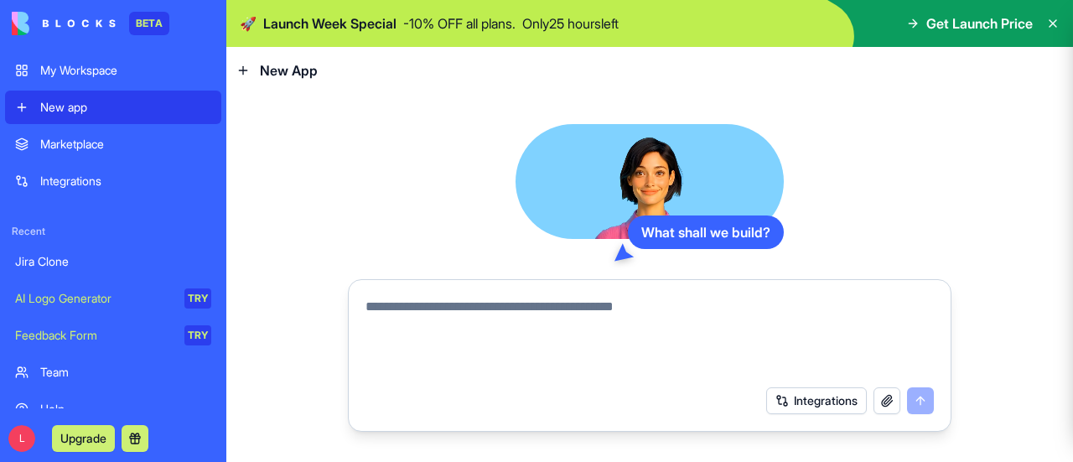
click at [650, 302] on textarea at bounding box center [649, 337] width 568 height 80
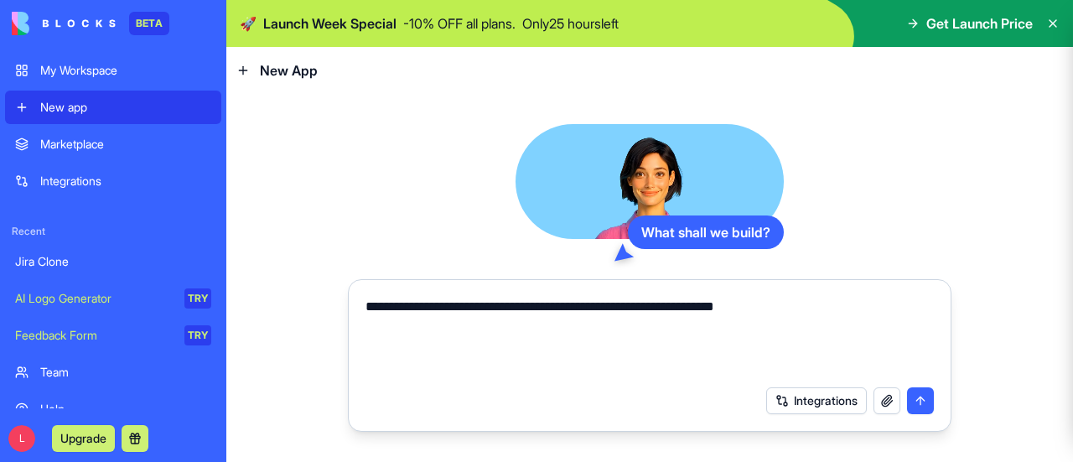
type textarea "**********"
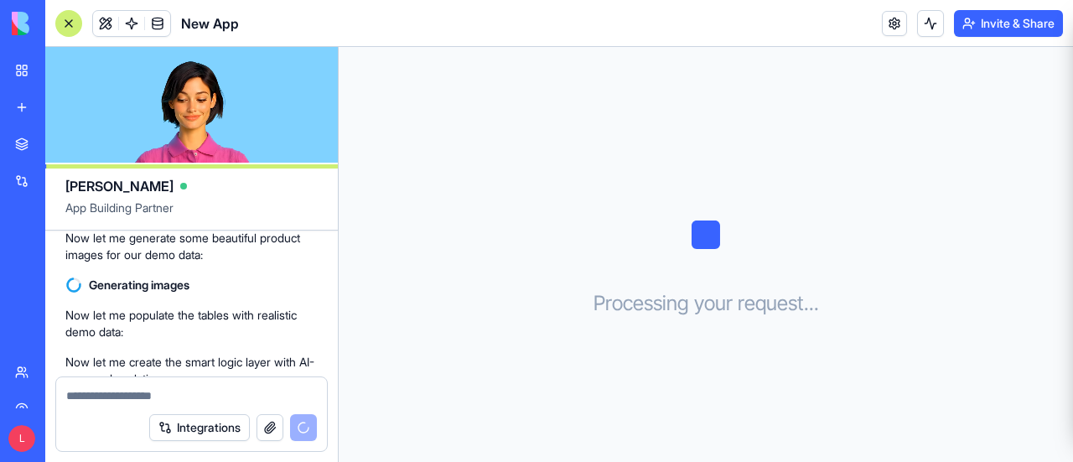
scroll to position [369, 0]
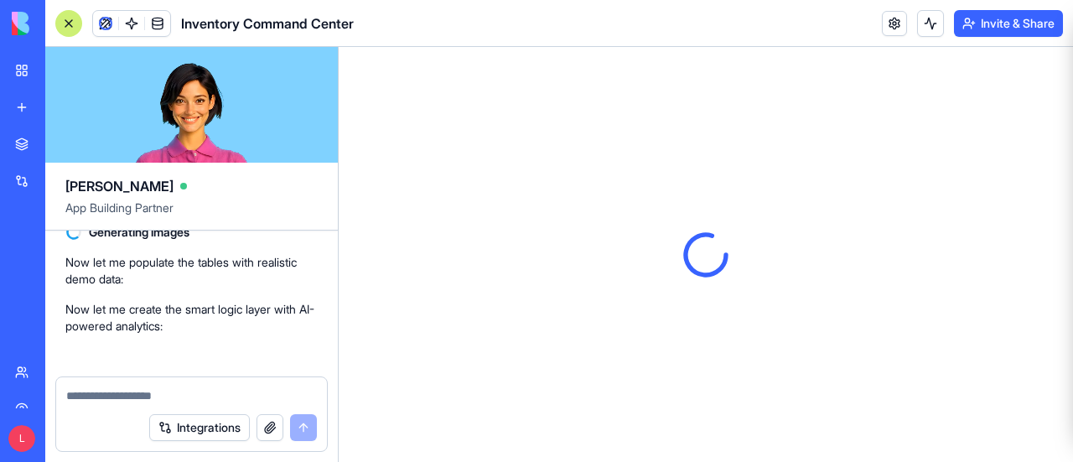
scroll to position [1069, 0]
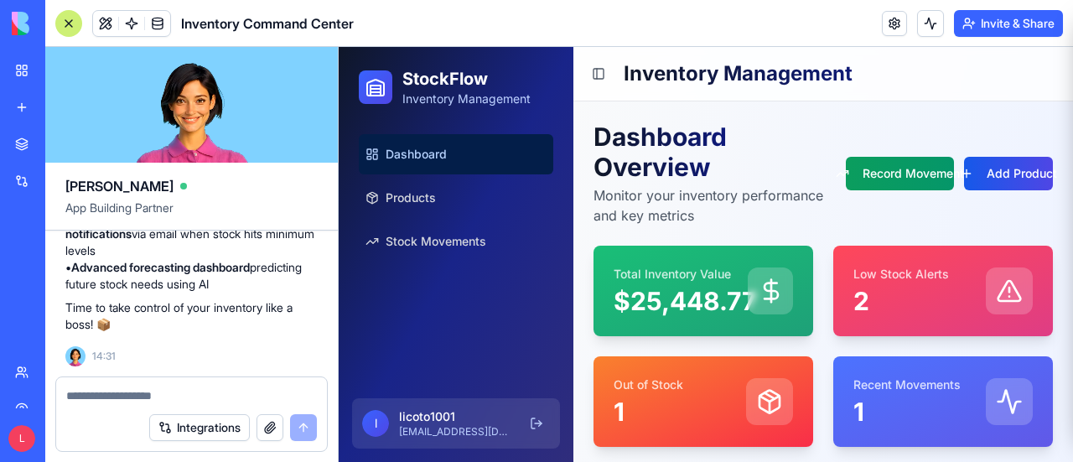
click at [69, 24] on div at bounding box center [68, 23] width 27 height 27
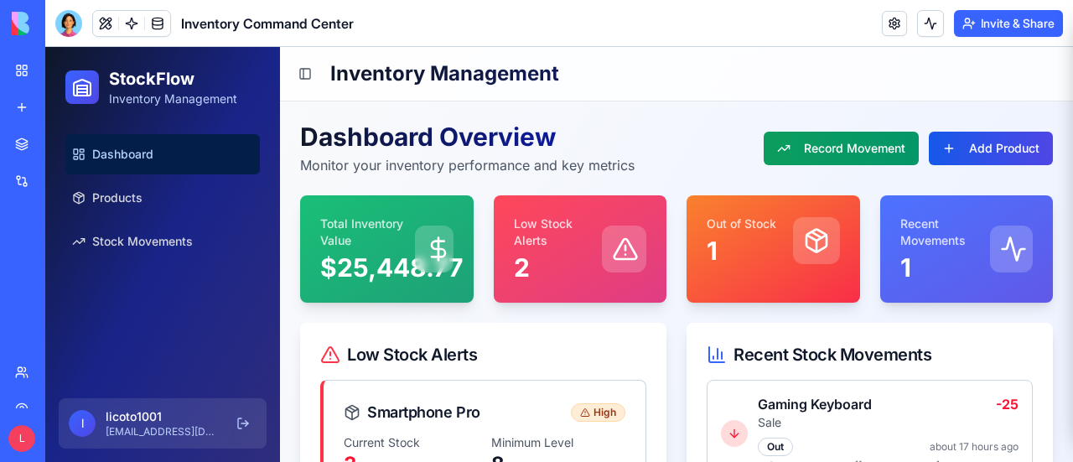
scroll to position [0, 0]
click at [308, 76] on button "Toggle Sidebar" at bounding box center [304, 73] width 23 height 23
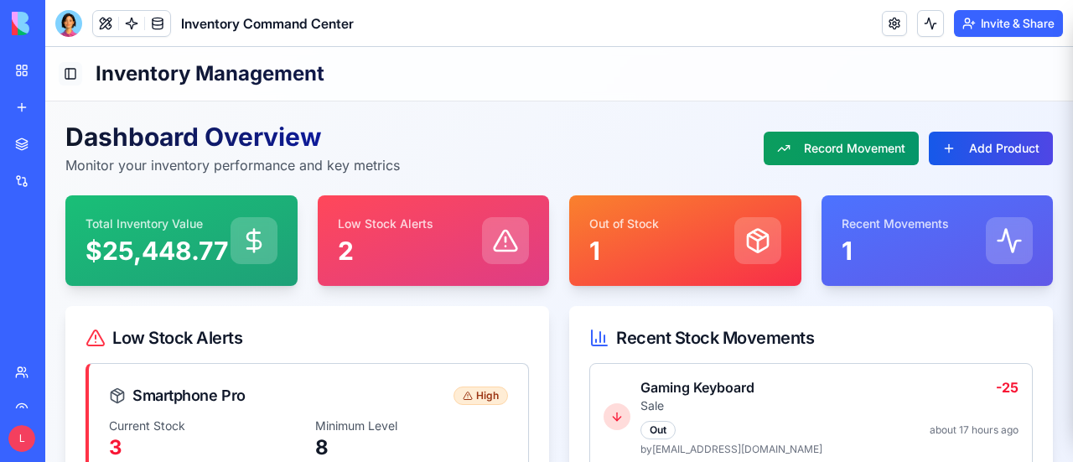
click at [73, 71] on button "Toggle Sidebar" at bounding box center [70, 73] width 23 height 23
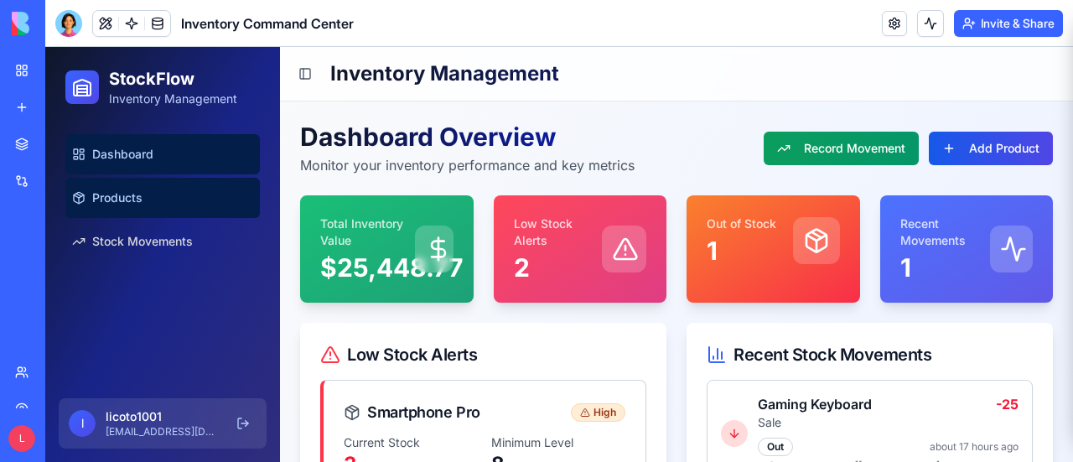
click at [139, 194] on span "Products" at bounding box center [117, 197] width 50 height 17
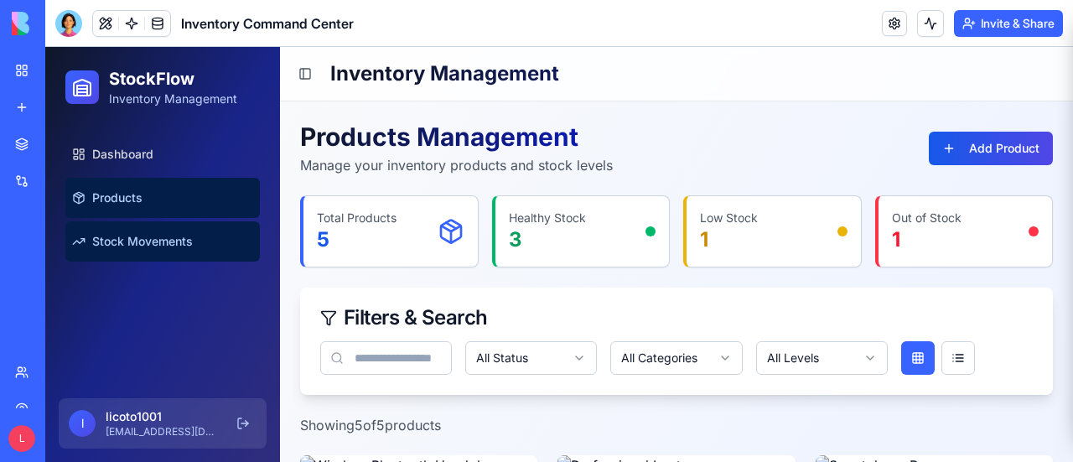
click at [163, 247] on span "Stock Movements" at bounding box center [142, 241] width 101 height 17
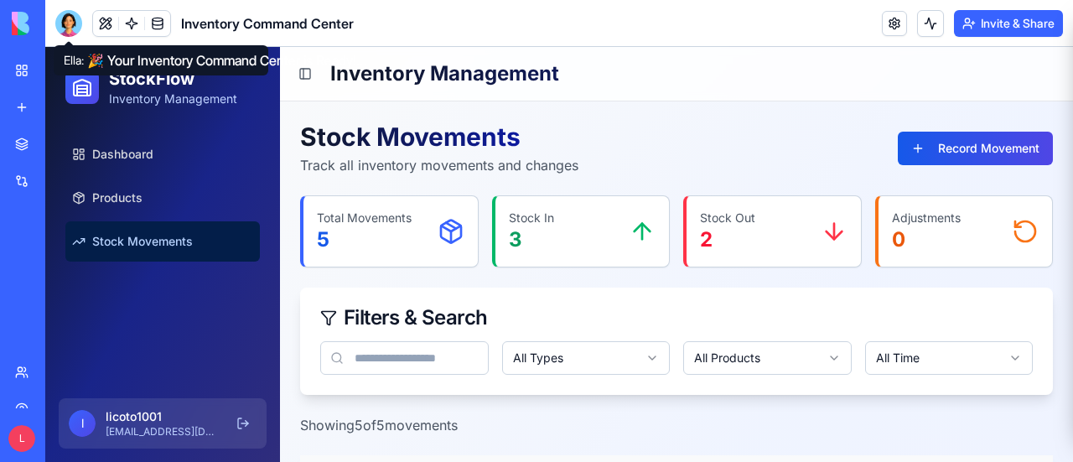
click at [73, 26] on div at bounding box center [68, 23] width 27 height 27
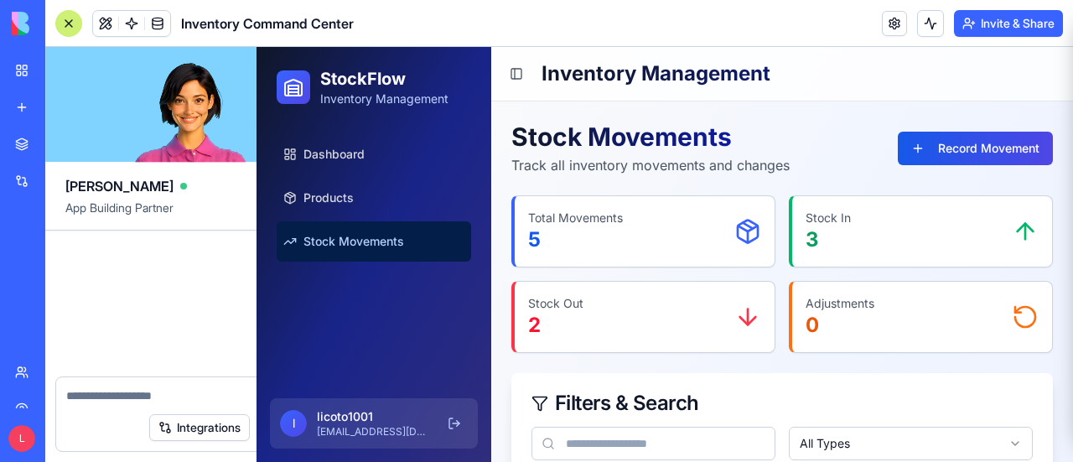
scroll to position [1069, 0]
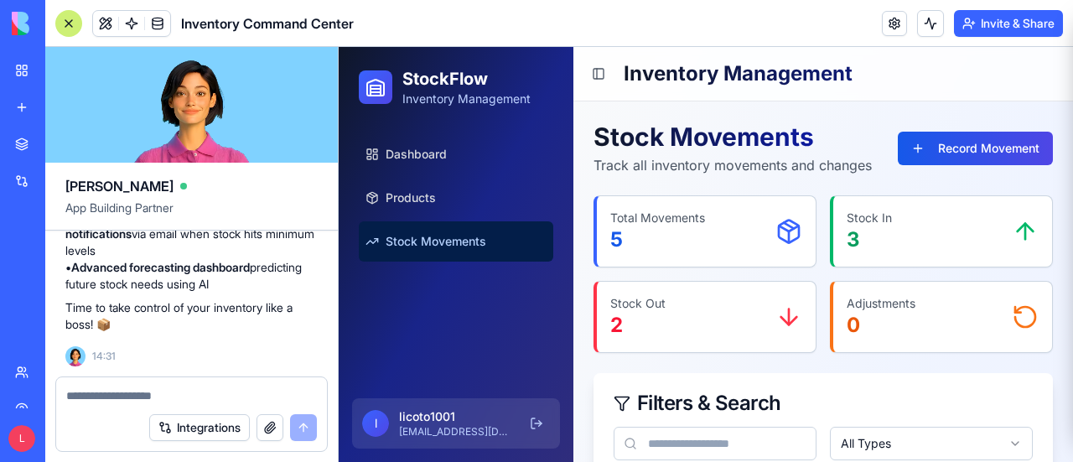
click at [62, 76] on div "My Workspace" at bounding box center [51, 70] width 22 height 17
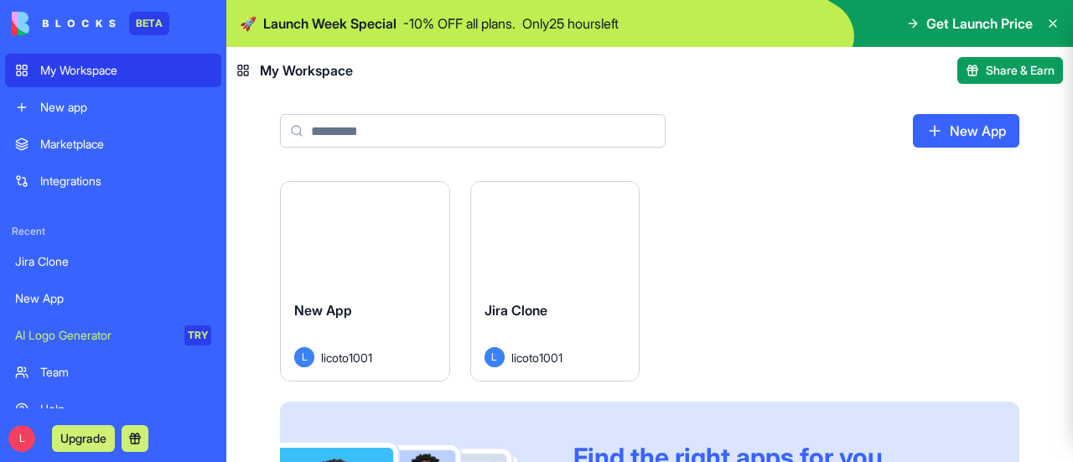
click at [521, 236] on button "Launch" at bounding box center [555, 235] width 126 height 34
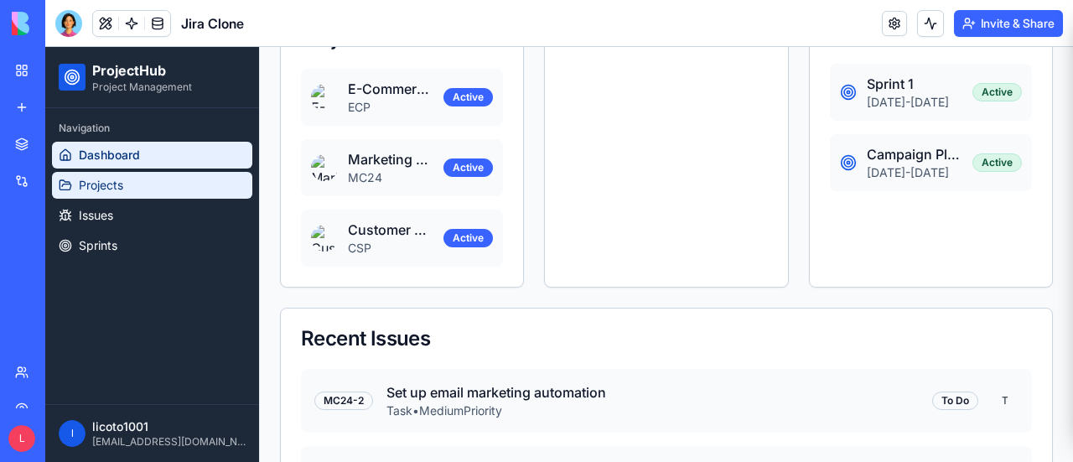
click at [208, 187] on link "Projects" at bounding box center [152, 185] width 200 height 27
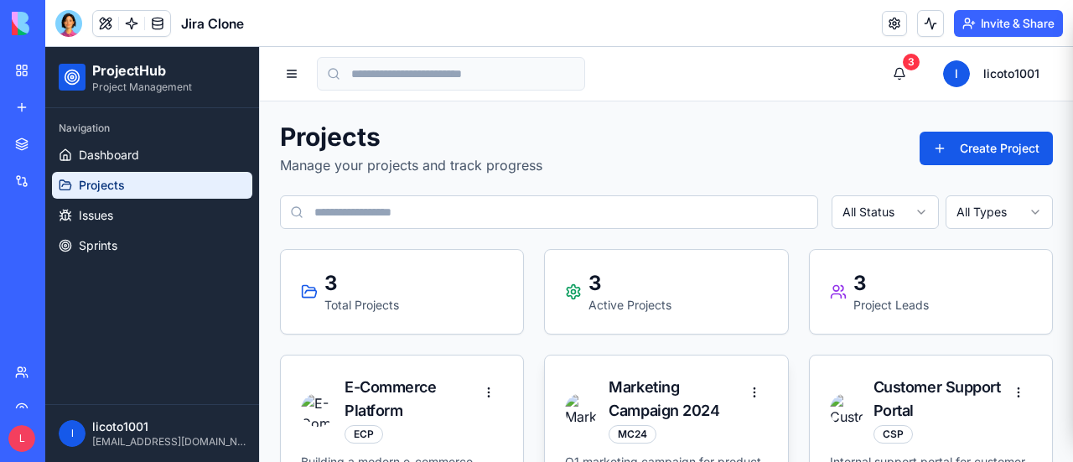
scroll to position [168, 0]
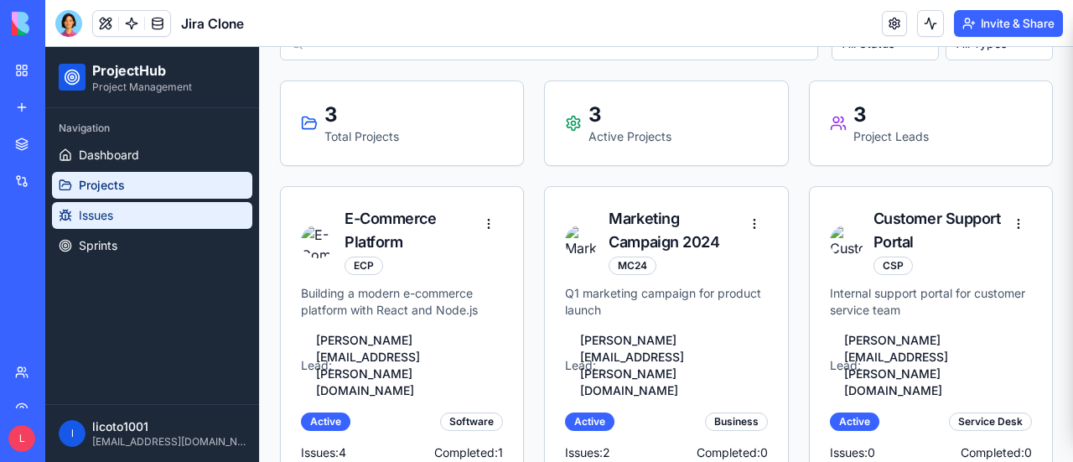
click at [154, 209] on link "Issues" at bounding box center [152, 215] width 200 height 27
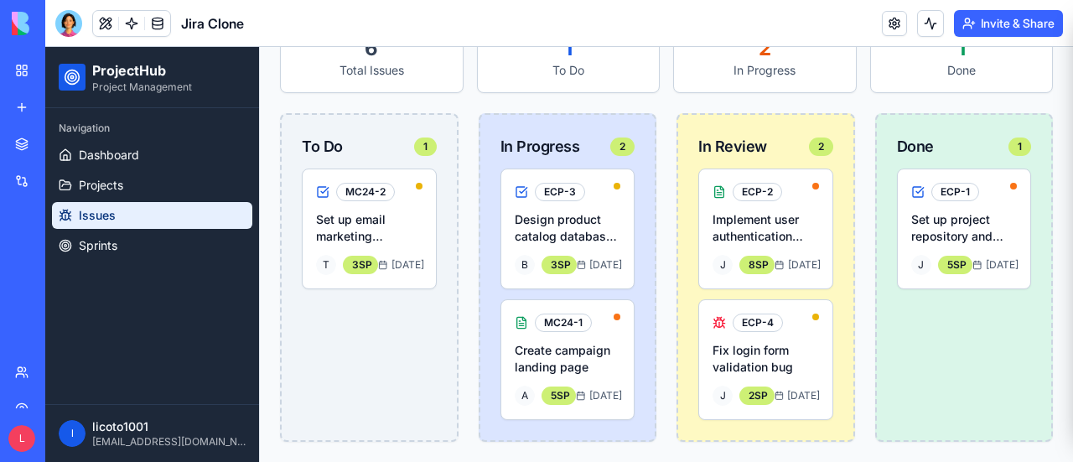
scroll to position [246, 0]
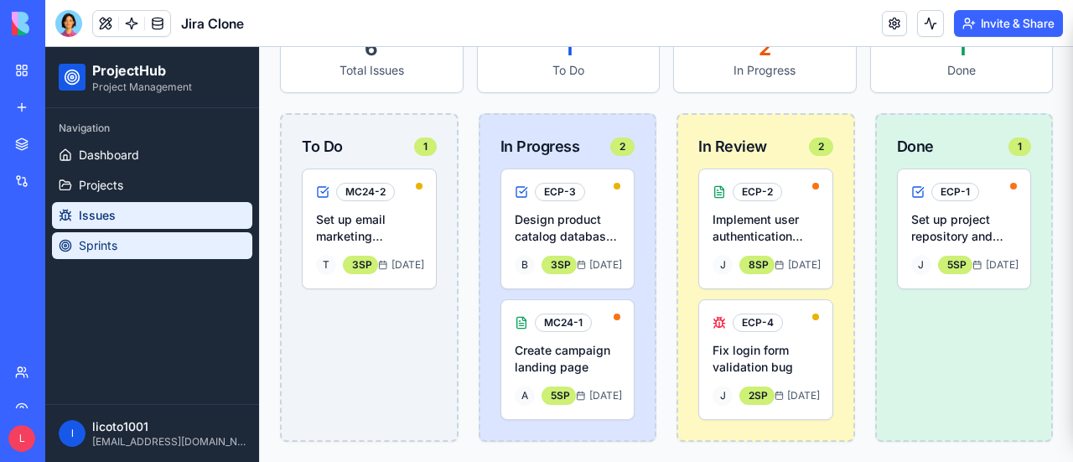
click at [246, 244] on link "Sprints" at bounding box center [152, 245] width 200 height 27
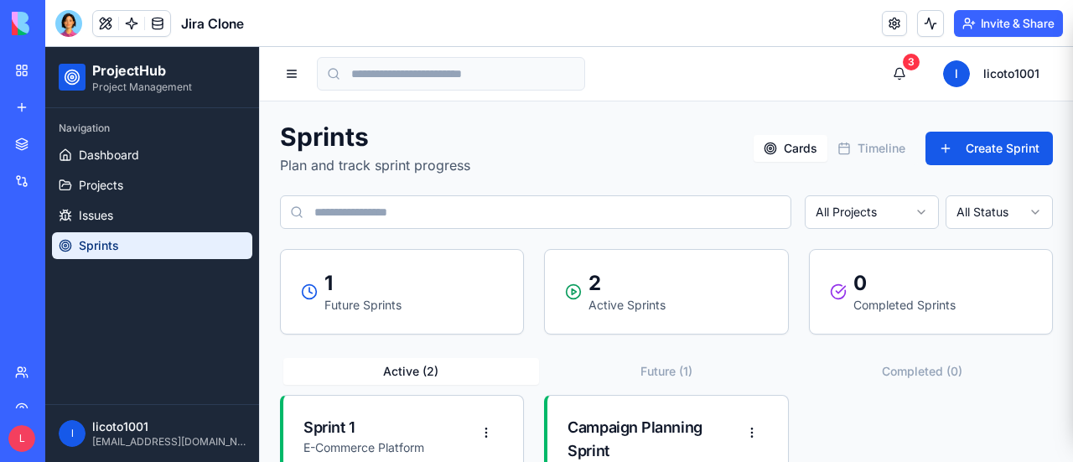
click at [62, 70] on div "My Workspace" at bounding box center [51, 70] width 22 height 17
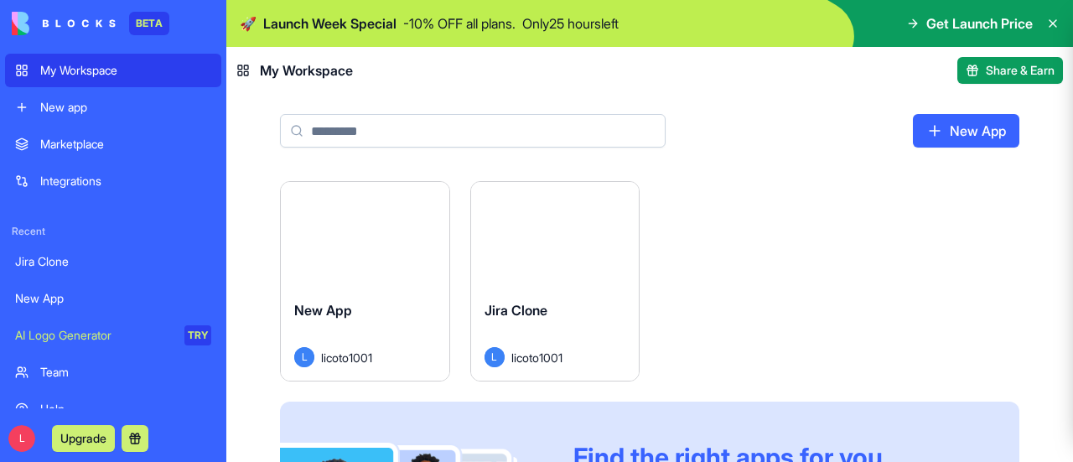
click at [617, 204] on html "BETA My Workspace New app Marketplace Integrations Recent Jira Clone New App AI…" at bounding box center [536, 231] width 1073 height 462
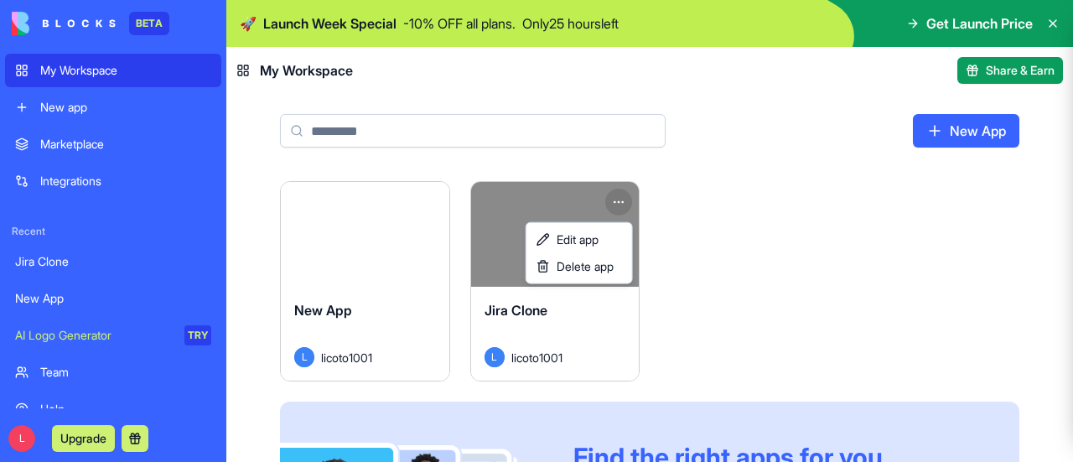
click at [788, 232] on html "BETA My Workspace New app Marketplace Integrations Recent Jira Clone New App AI…" at bounding box center [536, 231] width 1073 height 462
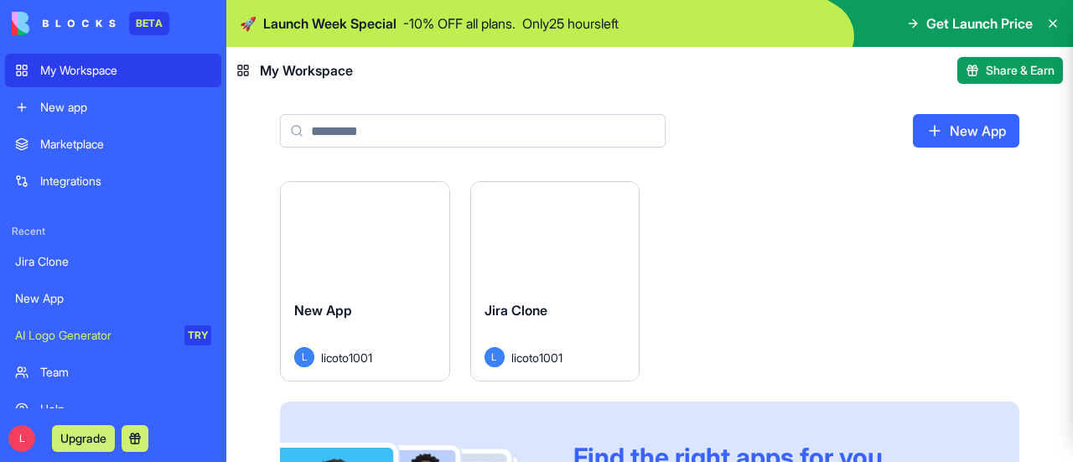
click at [1054, 23] on icon at bounding box center [1052, 23] width 13 height 13
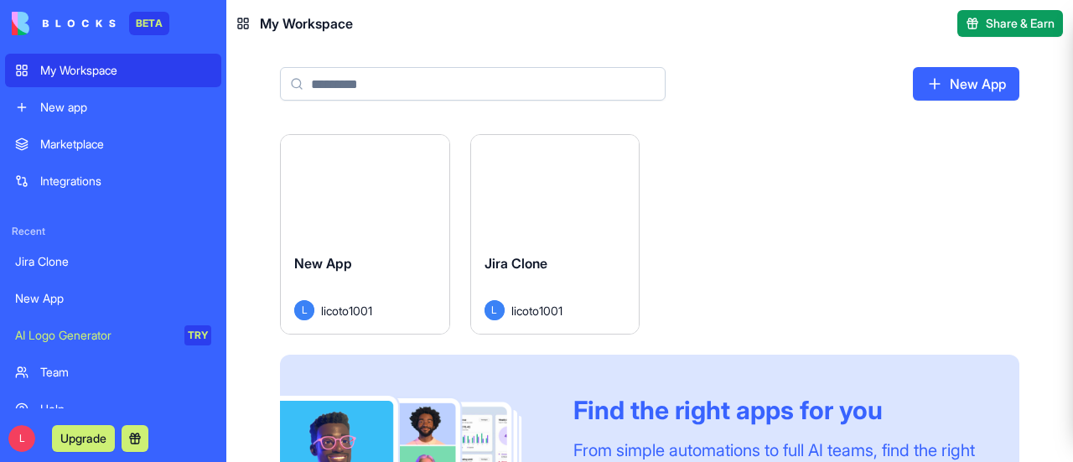
click at [84, 437] on button "Upgrade" at bounding box center [83, 438] width 63 height 27
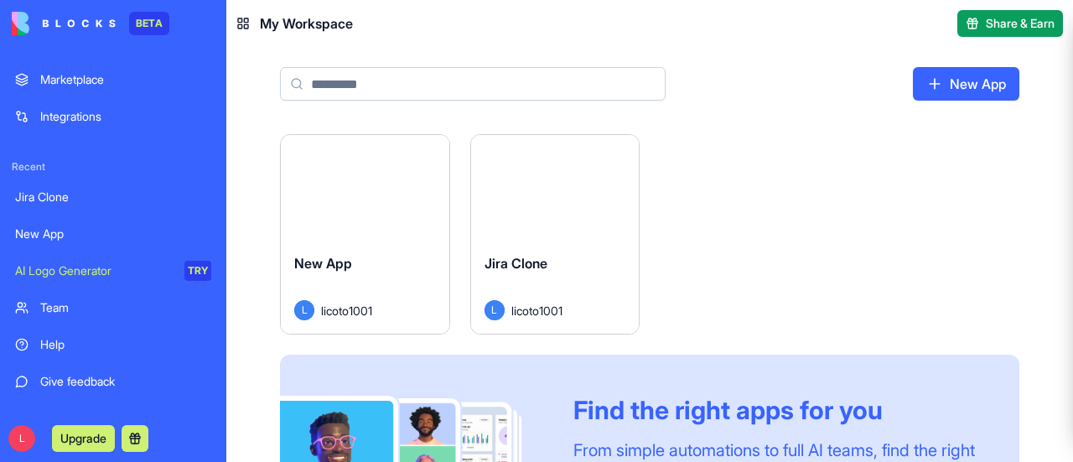
scroll to position [91, 0]
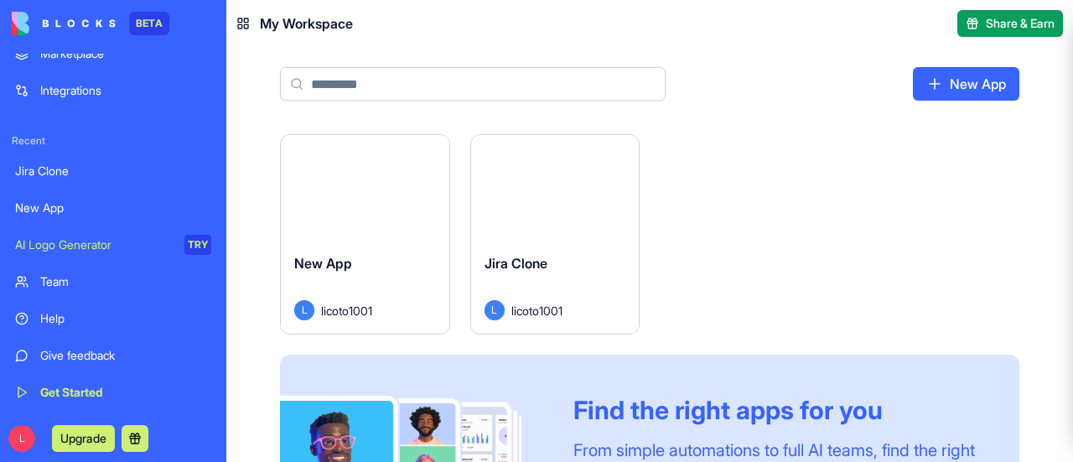
click at [96, 434] on button "Upgrade" at bounding box center [83, 438] width 63 height 27
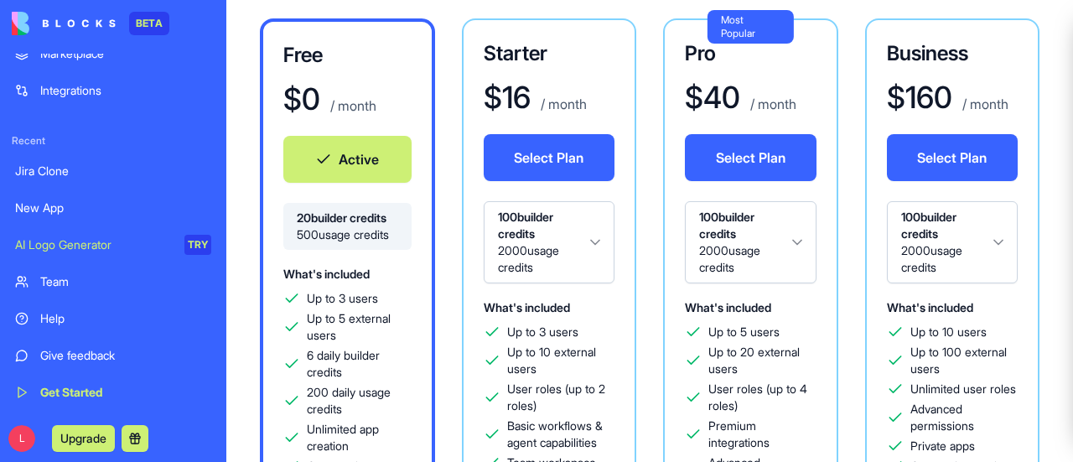
scroll to position [251, 0]
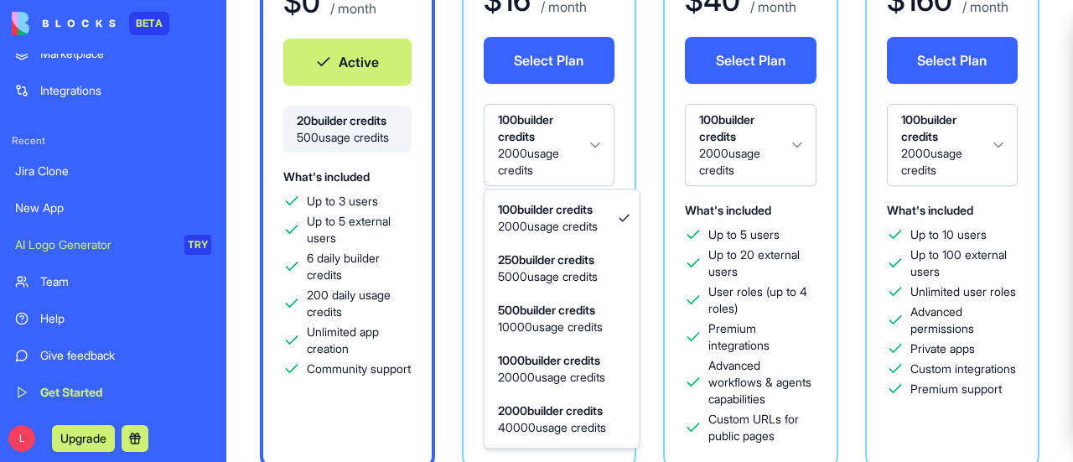
click at [565, 151] on html "BETA My Workspace New app Marketplace Integrations Recent Jira Clone New App AI…" at bounding box center [536, 231] width 1073 height 462
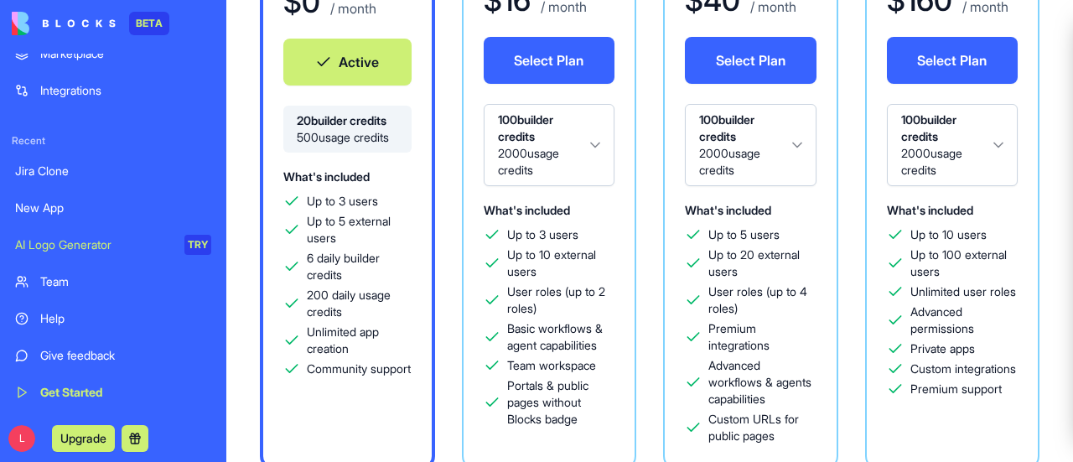
click at [639, 144] on html "BETA My Workspace New app Marketplace Integrations Recent Jira Clone New App AI…" at bounding box center [536, 231] width 1073 height 462
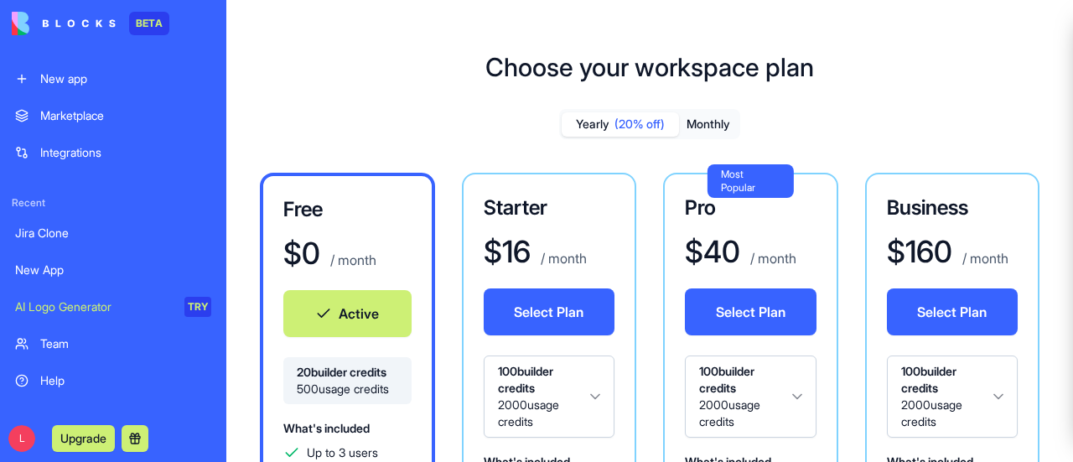
scroll to position [0, 0]
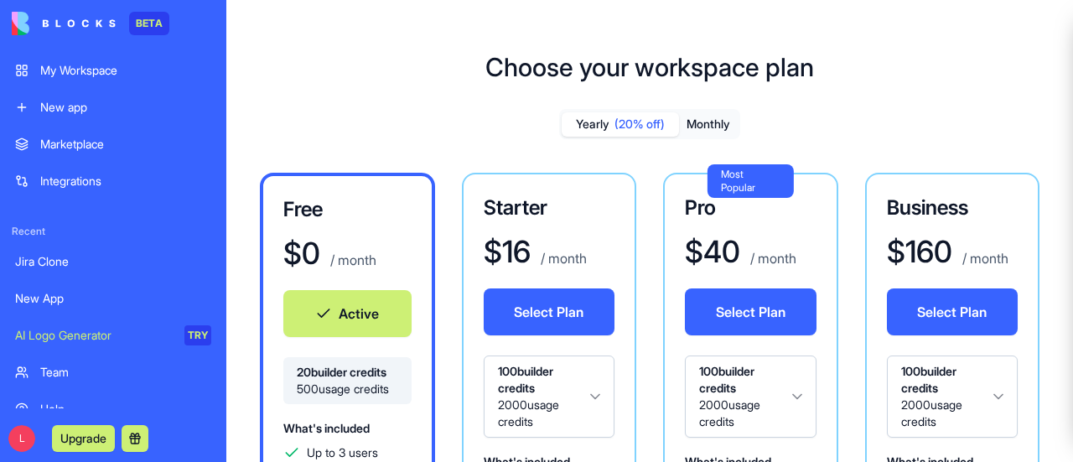
click at [125, 75] on div "My Workspace" at bounding box center [125, 70] width 171 height 17
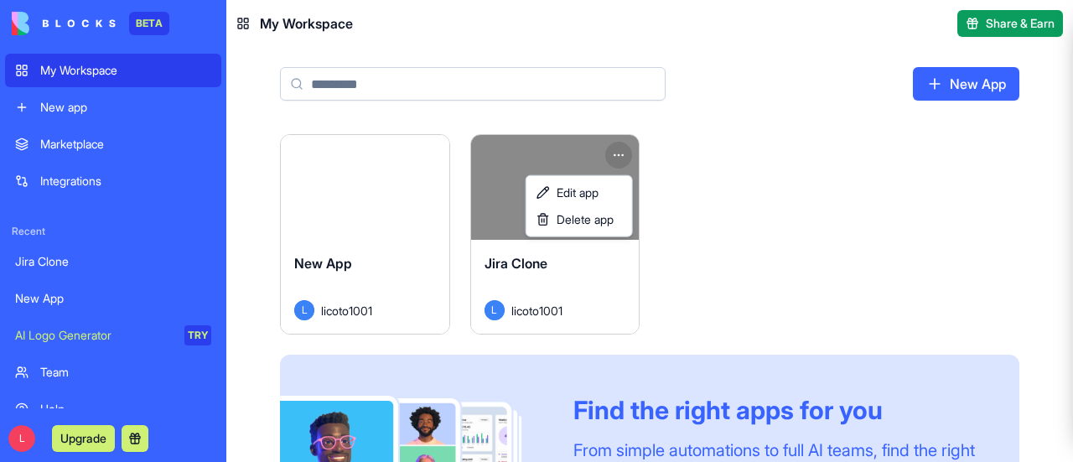
click at [615, 152] on html "BETA My Workspace New app Marketplace Integrations Recent Jira Clone New App AI…" at bounding box center [536, 231] width 1073 height 462
click at [766, 173] on html "BETA My Workspace New app Marketplace Integrations Recent Jira Clone New App AI…" at bounding box center [536, 231] width 1073 height 462
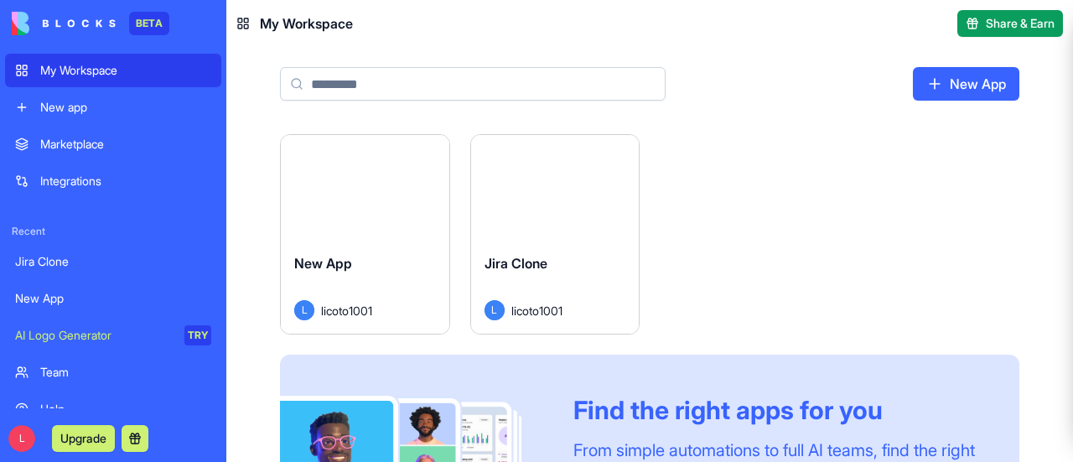
click at [555, 275] on div "Jira Clone" at bounding box center [555, 276] width 142 height 47
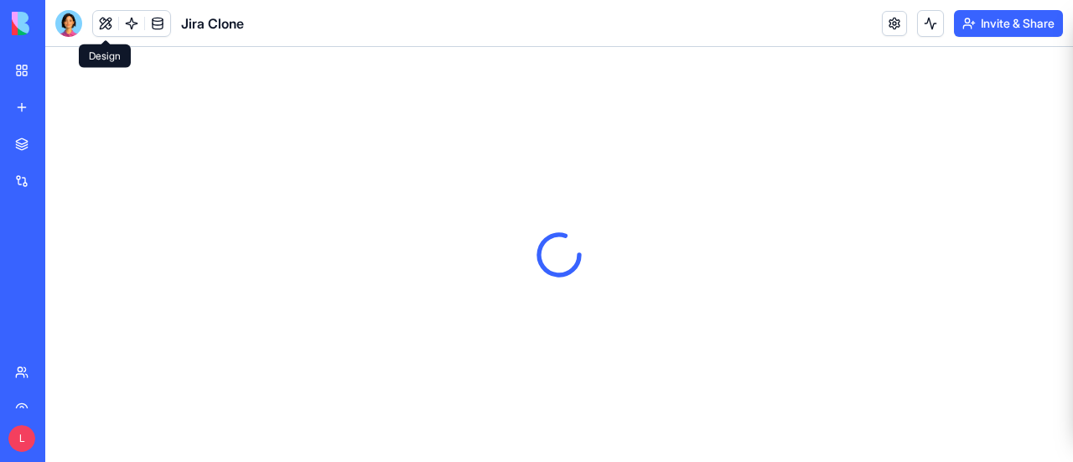
click at [111, 23] on button at bounding box center [105, 23] width 25 height 25
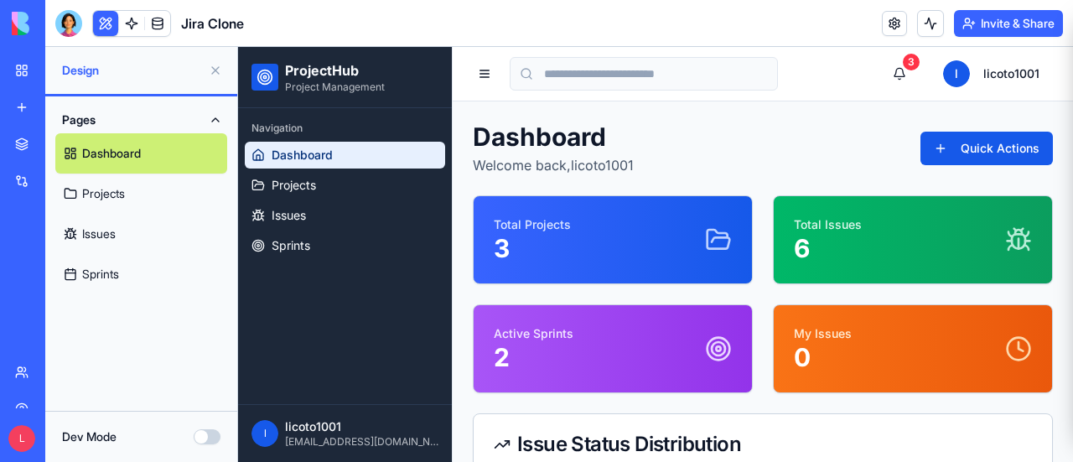
click at [210, 445] on div "Dev Mode" at bounding box center [141, 436] width 192 height 51
click at [210, 440] on button "Dev Mode" at bounding box center [207, 436] width 27 height 15
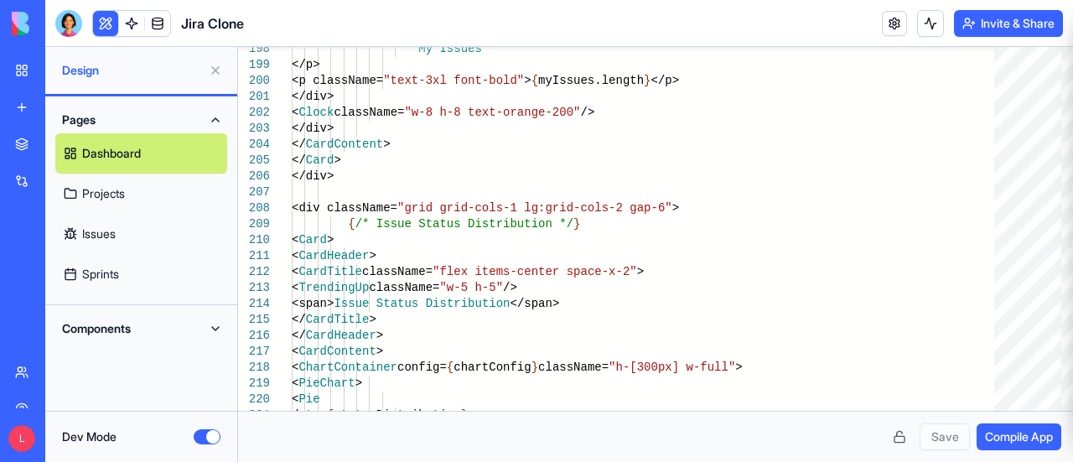
click at [210, 324] on button "Components" at bounding box center [141, 328] width 172 height 27
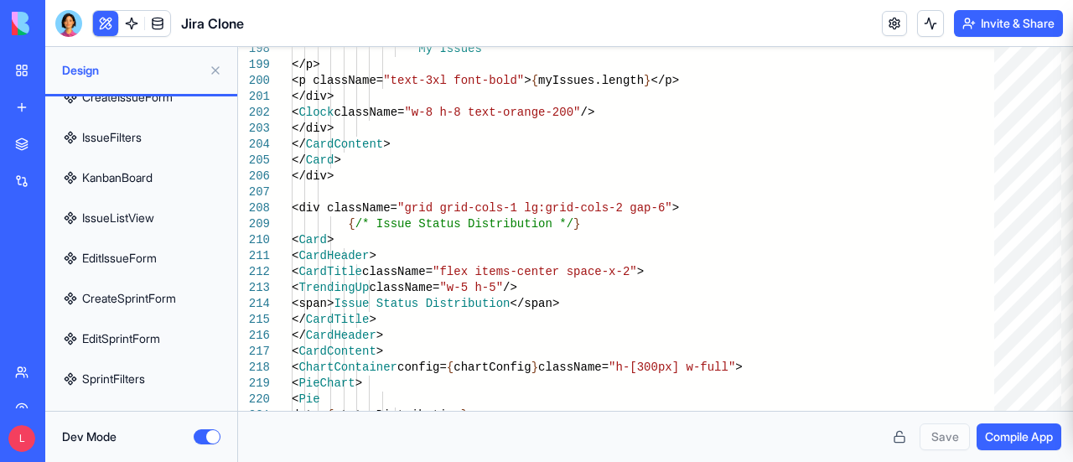
scroll to position [624, 0]
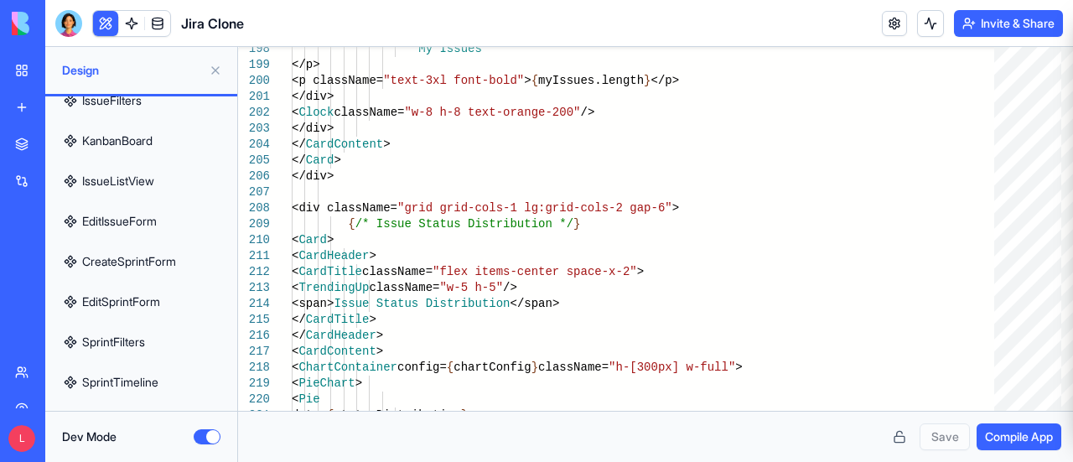
click at [125, 375] on link "SprintTimeline" at bounding box center [141, 382] width 172 height 40
type textarea "**********"
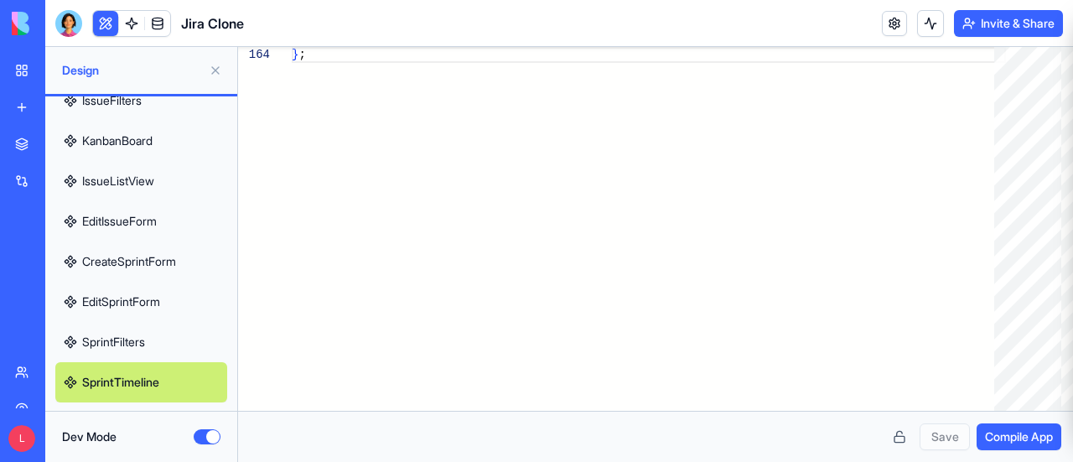
scroll to position [121, 0]
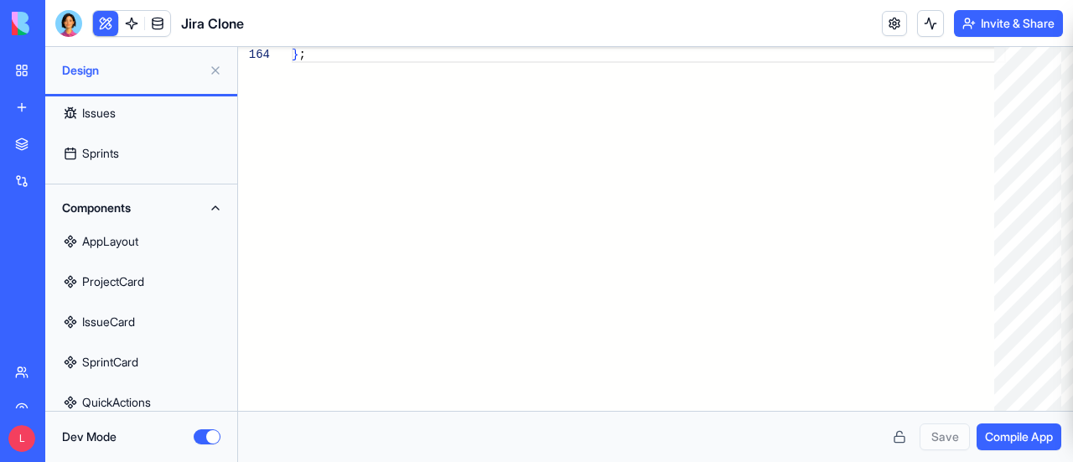
click at [139, 210] on button "Components" at bounding box center [141, 207] width 172 height 27
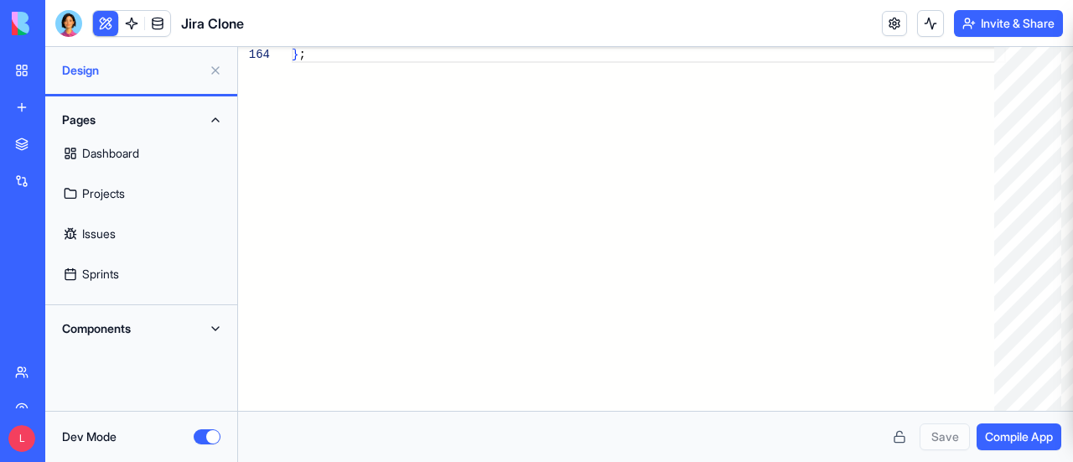
click at [205, 439] on button "Dev Mode" at bounding box center [207, 436] width 27 height 15
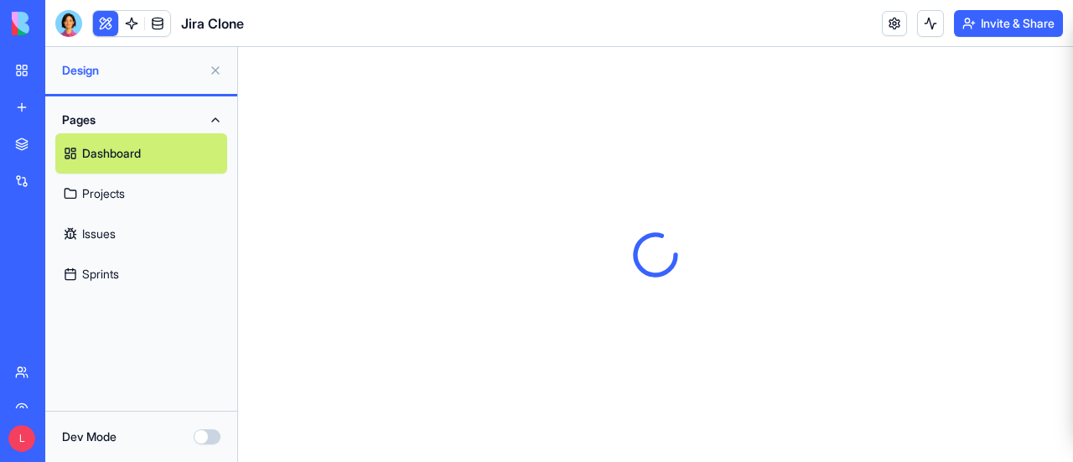
click at [205, 439] on button "Dev Mode" at bounding box center [207, 436] width 27 height 15
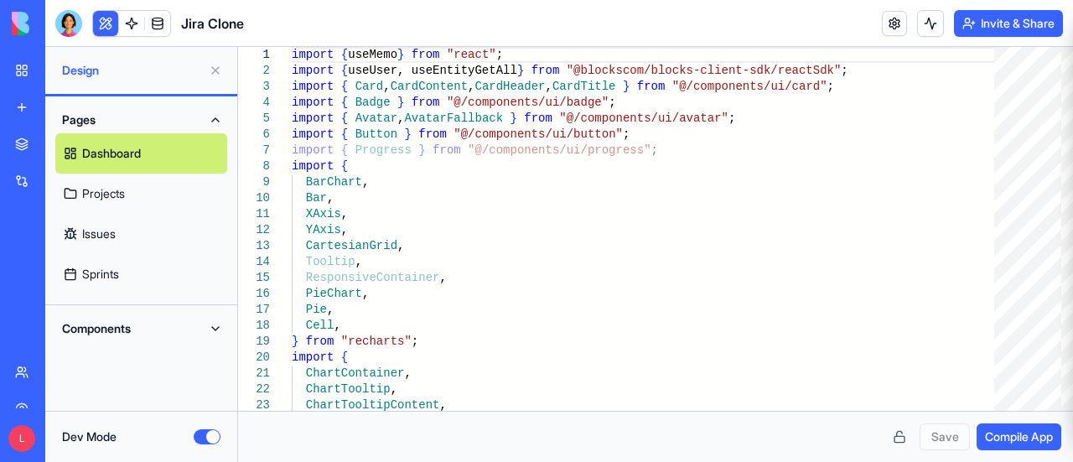
click at [122, 334] on button "Components" at bounding box center [141, 328] width 172 height 27
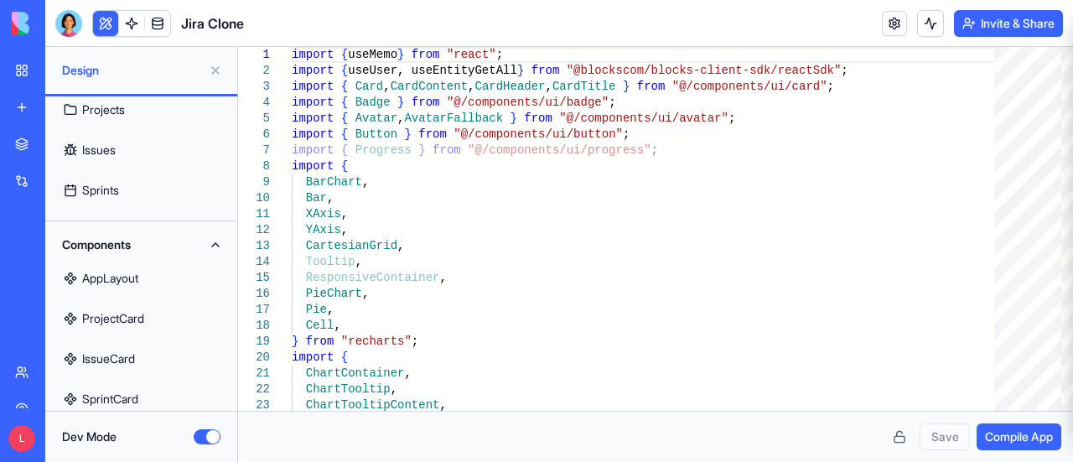
click at [151, 277] on link "AppLayout" at bounding box center [141, 278] width 172 height 40
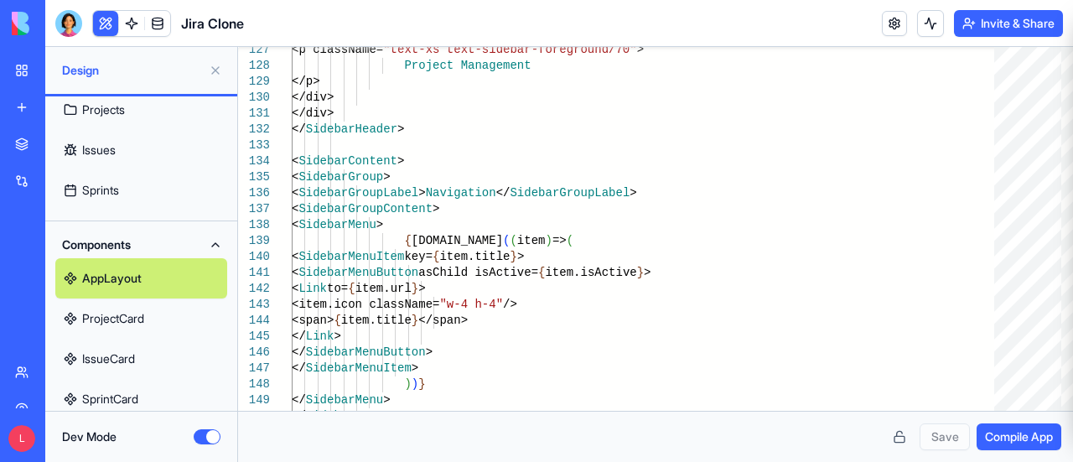
scroll to position [251, 0]
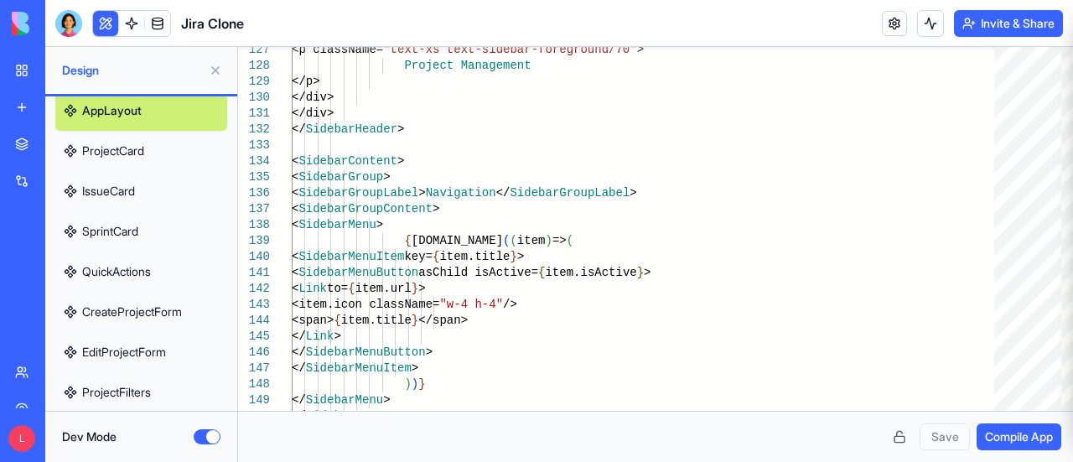
click at [154, 262] on link "QuickActions" at bounding box center [141, 271] width 172 height 40
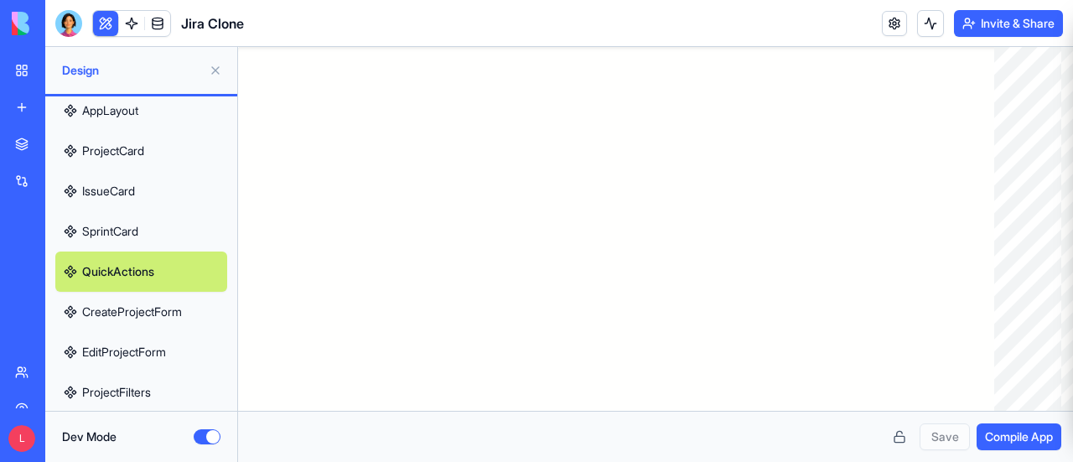
type textarea "**********"
click at [216, 68] on button at bounding box center [215, 70] width 27 height 27
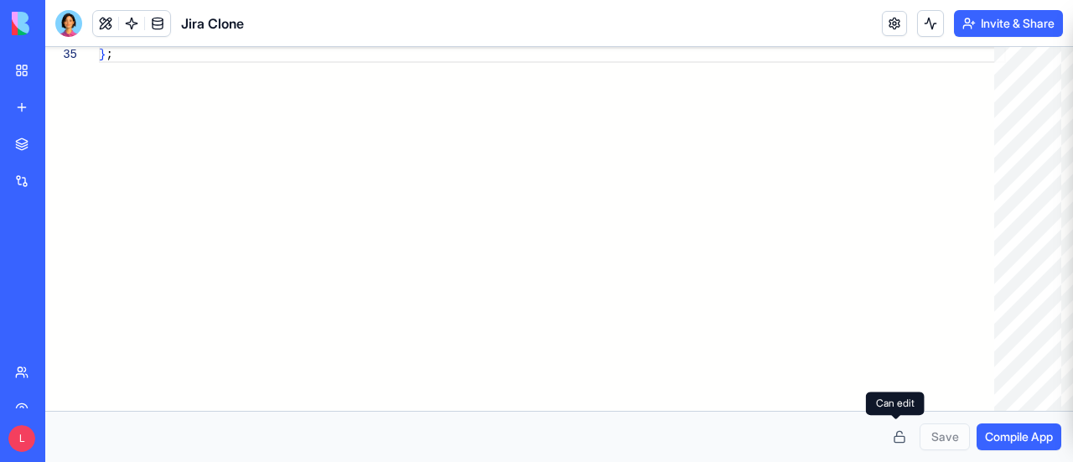
click at [902, 436] on button at bounding box center [899, 436] width 27 height 27
click at [1034, 432] on span "Compile App" at bounding box center [1019, 436] width 68 height 17
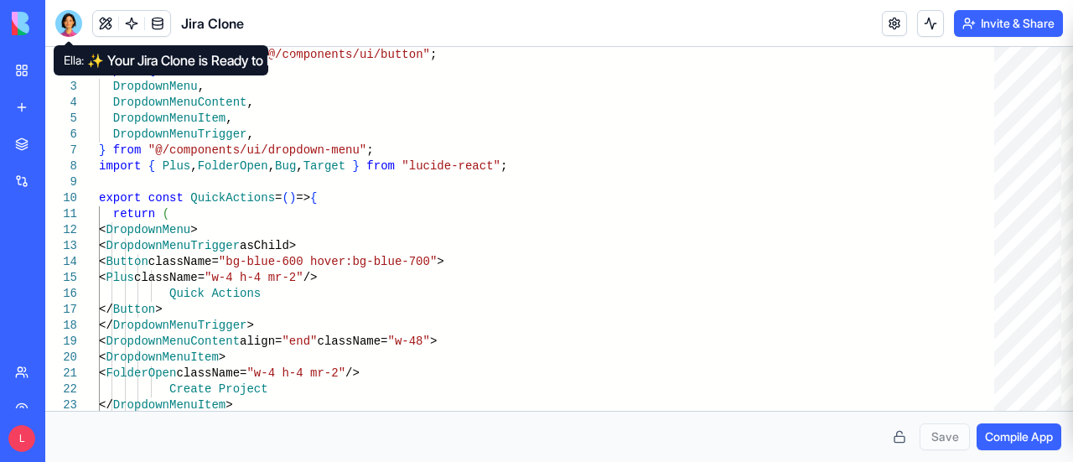
click at [71, 17] on div at bounding box center [68, 23] width 27 height 27
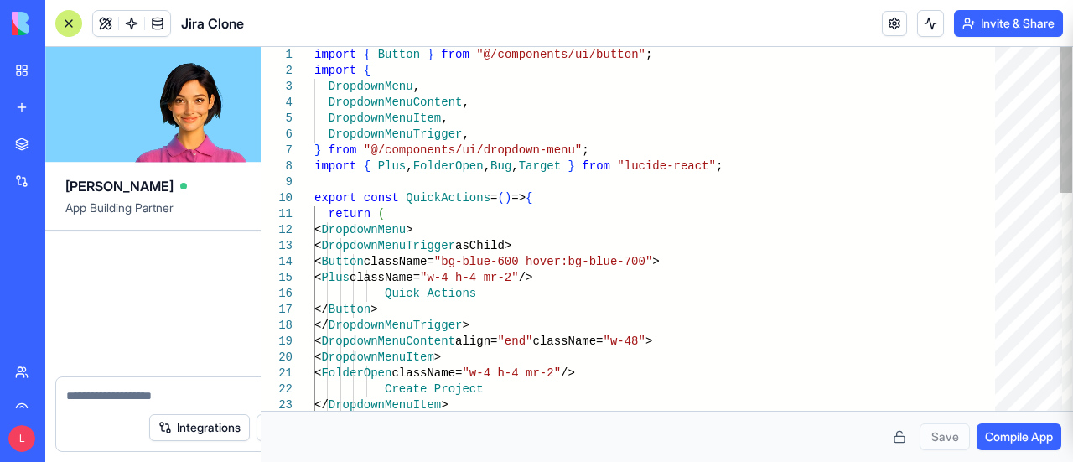
scroll to position [774, 0]
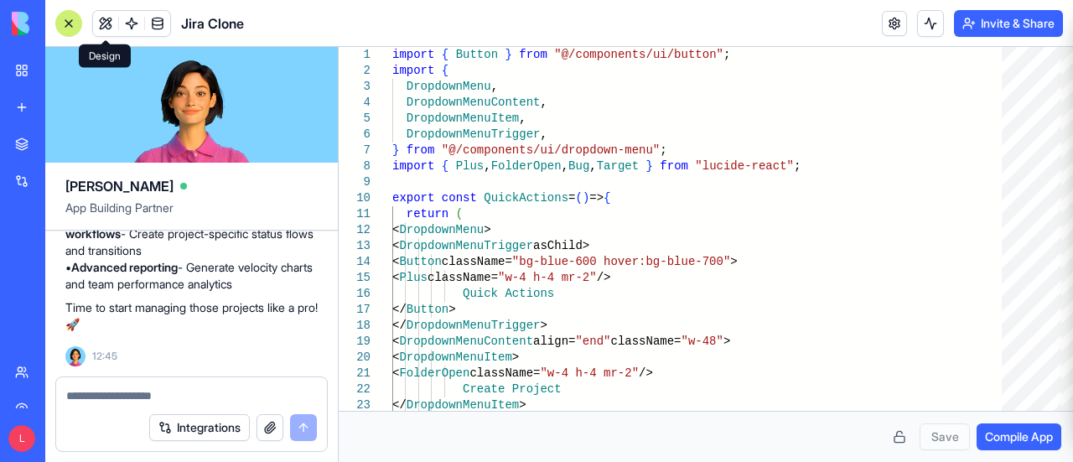
click at [108, 26] on button at bounding box center [105, 23] width 25 height 25
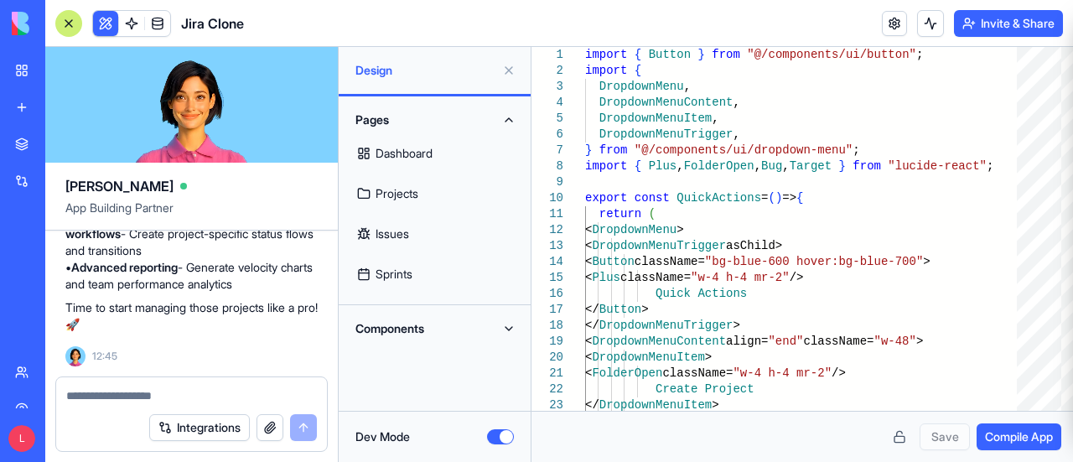
click at [67, 24] on div at bounding box center [68, 23] width 27 height 27
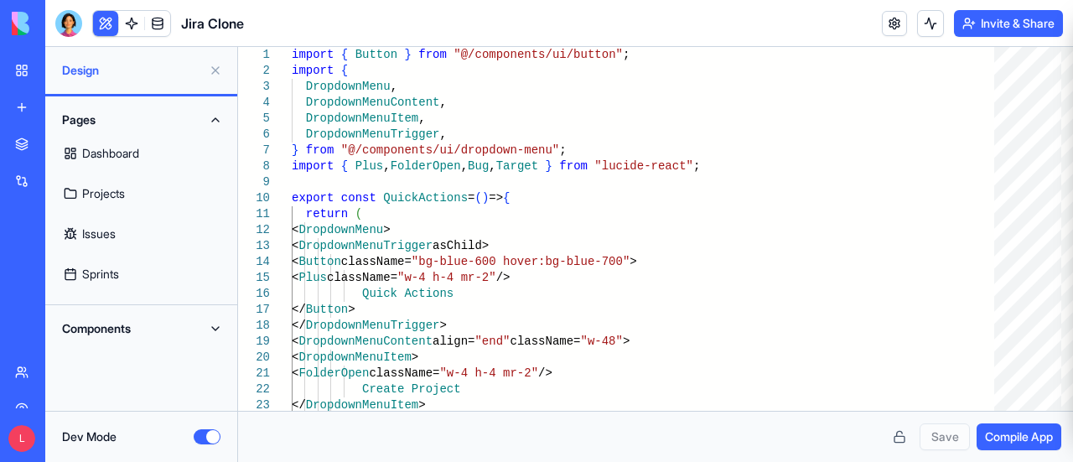
click at [194, 342] on div "Components" at bounding box center [141, 328] width 192 height 47
click at [197, 331] on button "Components" at bounding box center [141, 328] width 172 height 27
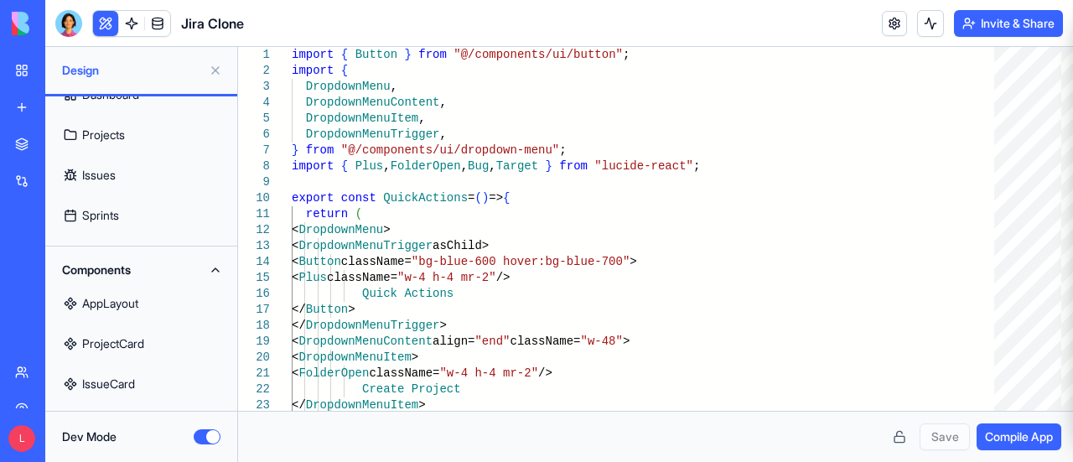
scroll to position [0, 0]
